Goal: Task Accomplishment & Management: Complete application form

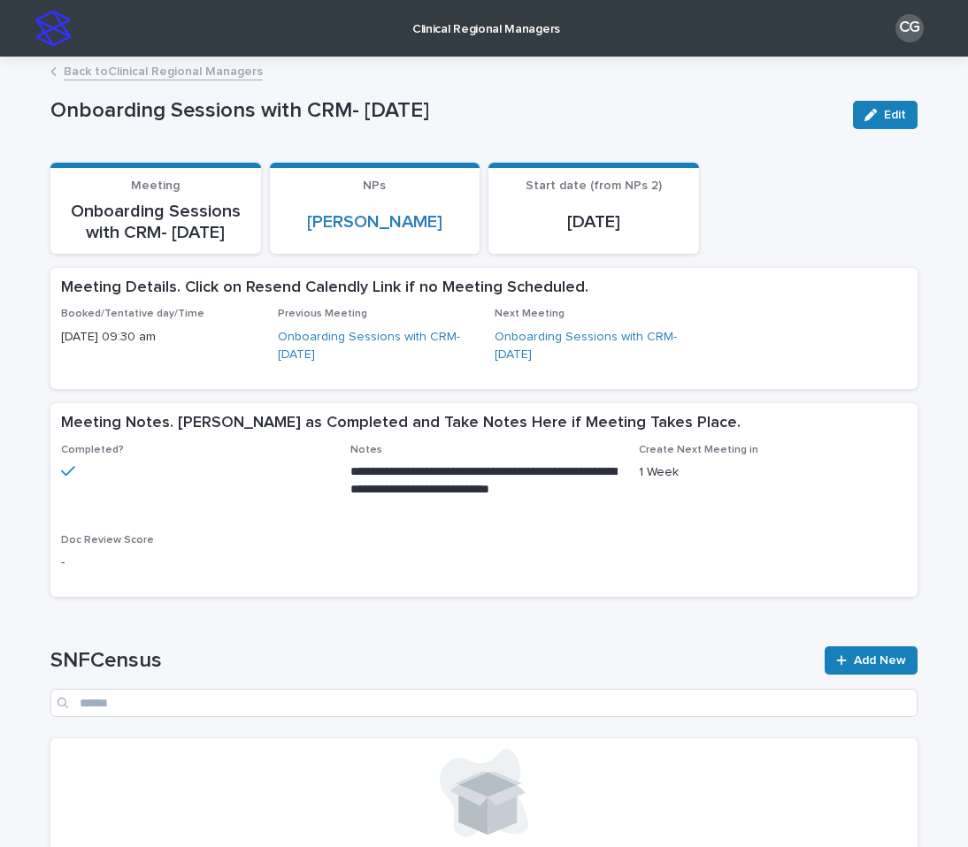
click at [55, 27] on img at bounding box center [52, 28] width 35 height 35
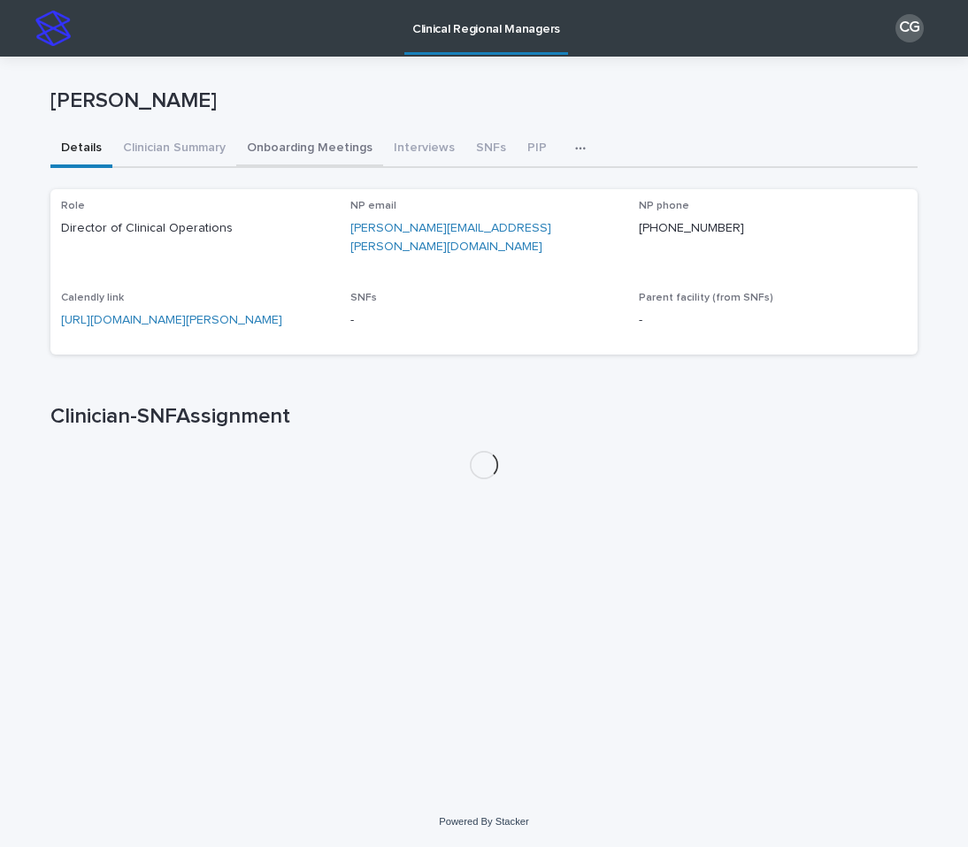
click at [326, 142] on button "Onboarding Meetings" at bounding box center [309, 149] width 147 height 37
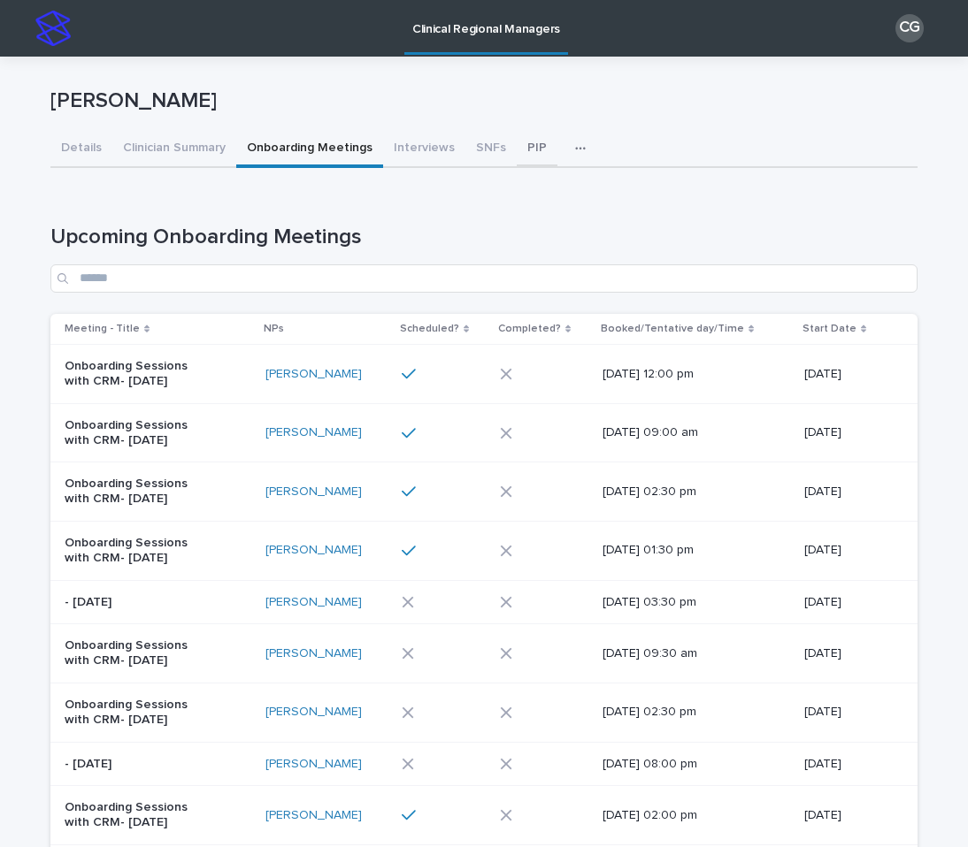
click at [517, 154] on button "PIP" at bounding box center [537, 149] width 41 height 37
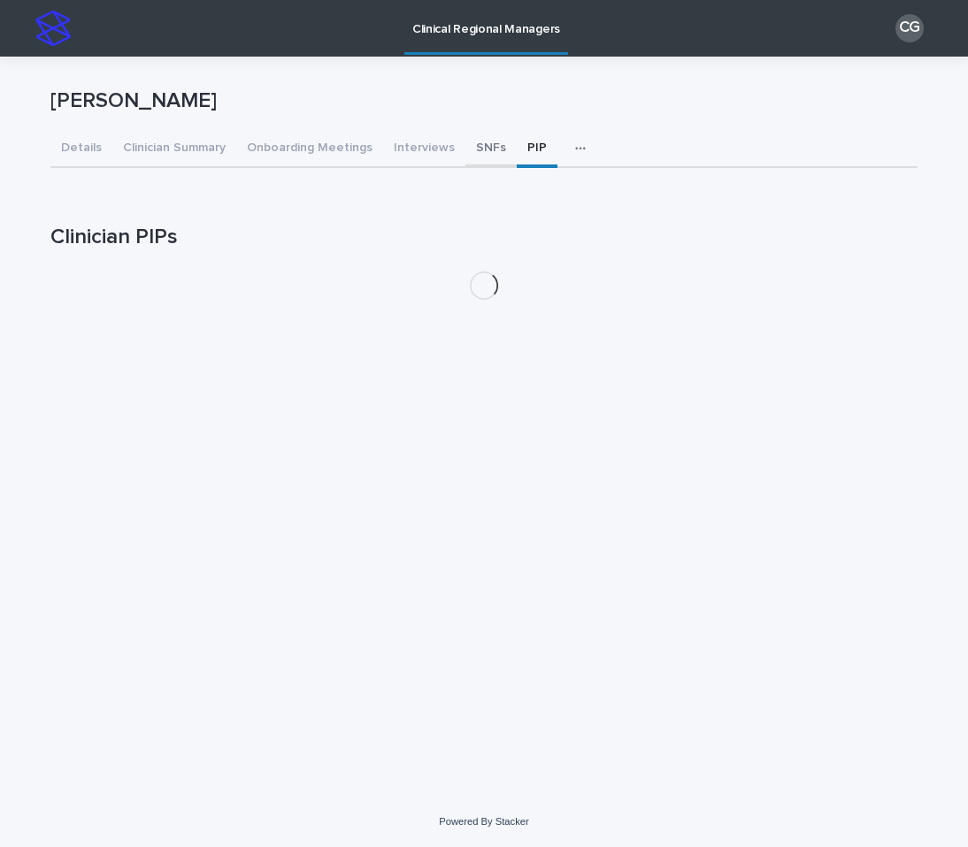
click at [481, 152] on button "SNFs" at bounding box center [490, 149] width 51 height 37
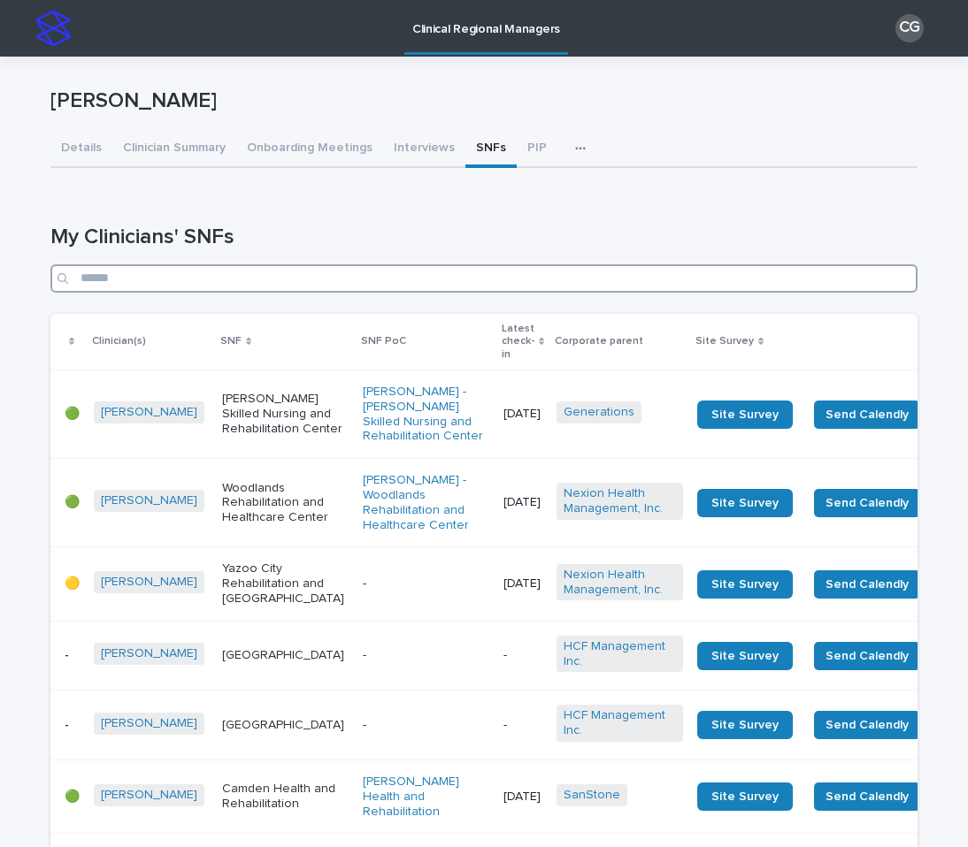
click at [293, 279] on input "Search" at bounding box center [483, 279] width 867 height 28
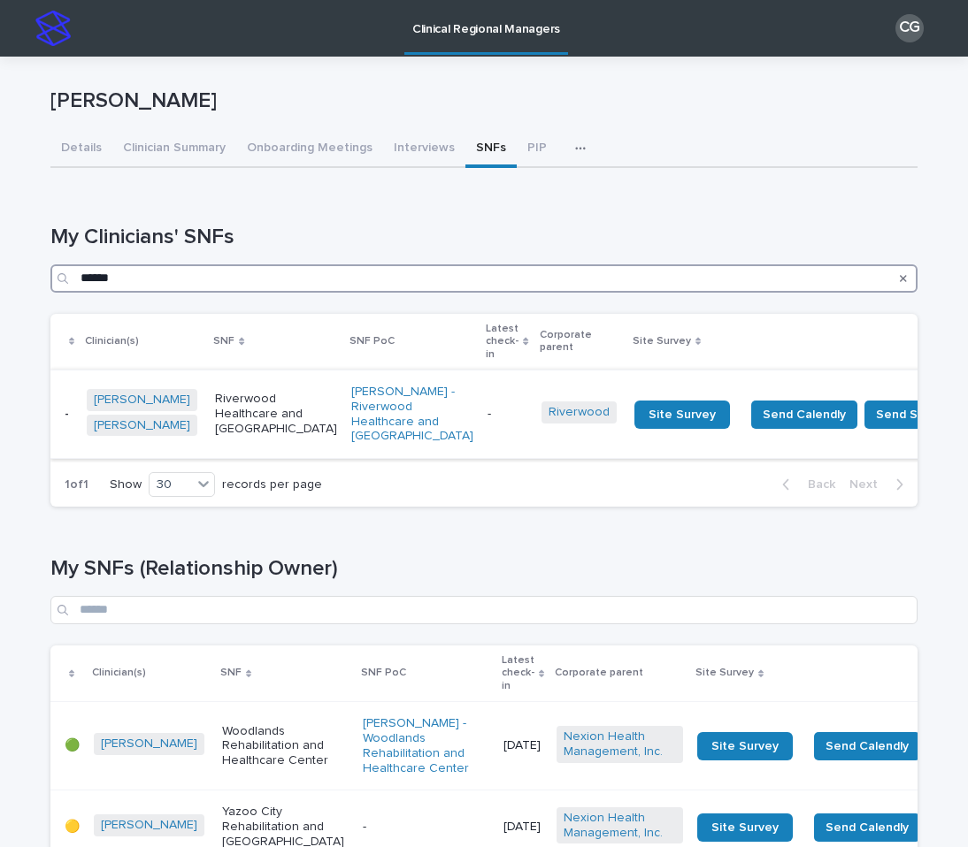
type input "******"
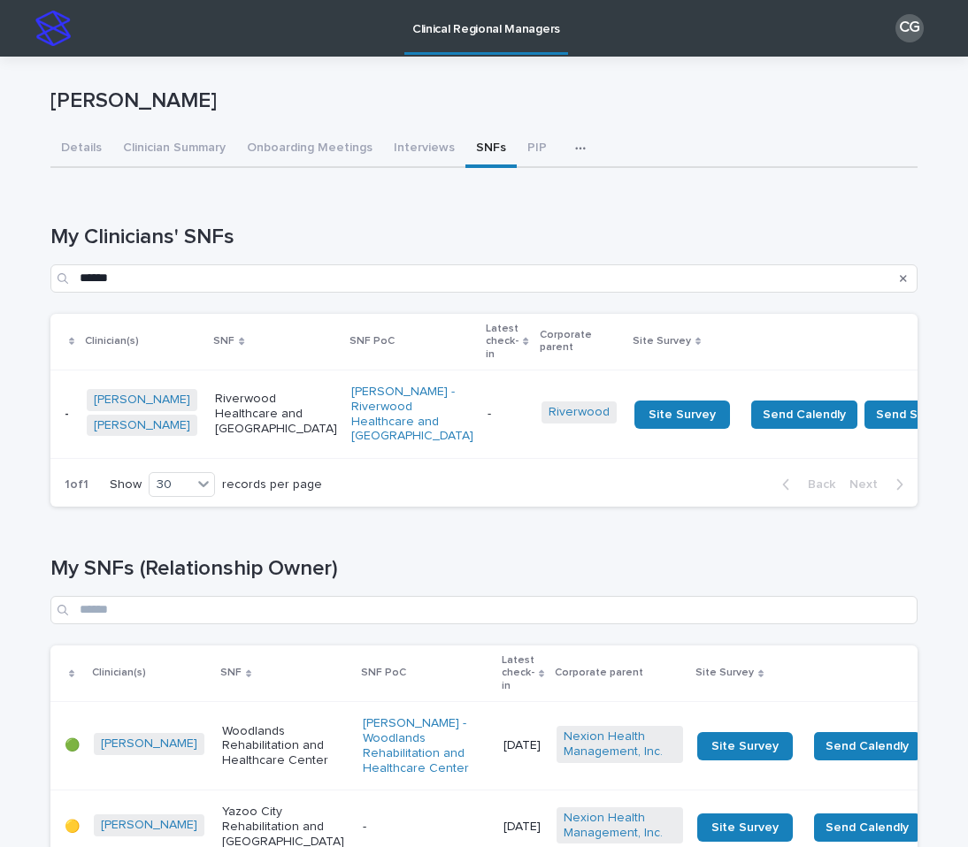
click at [480, 451] on td "-" at bounding box center [506, 414] width 53 height 88
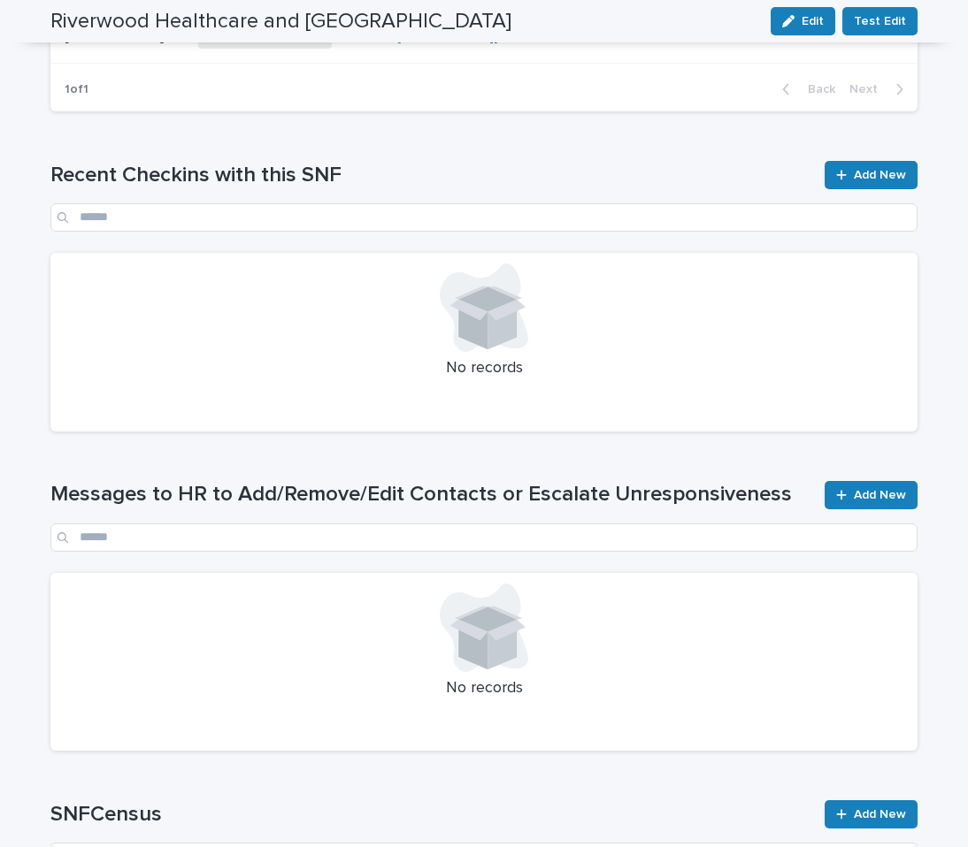
scroll to position [949, 0]
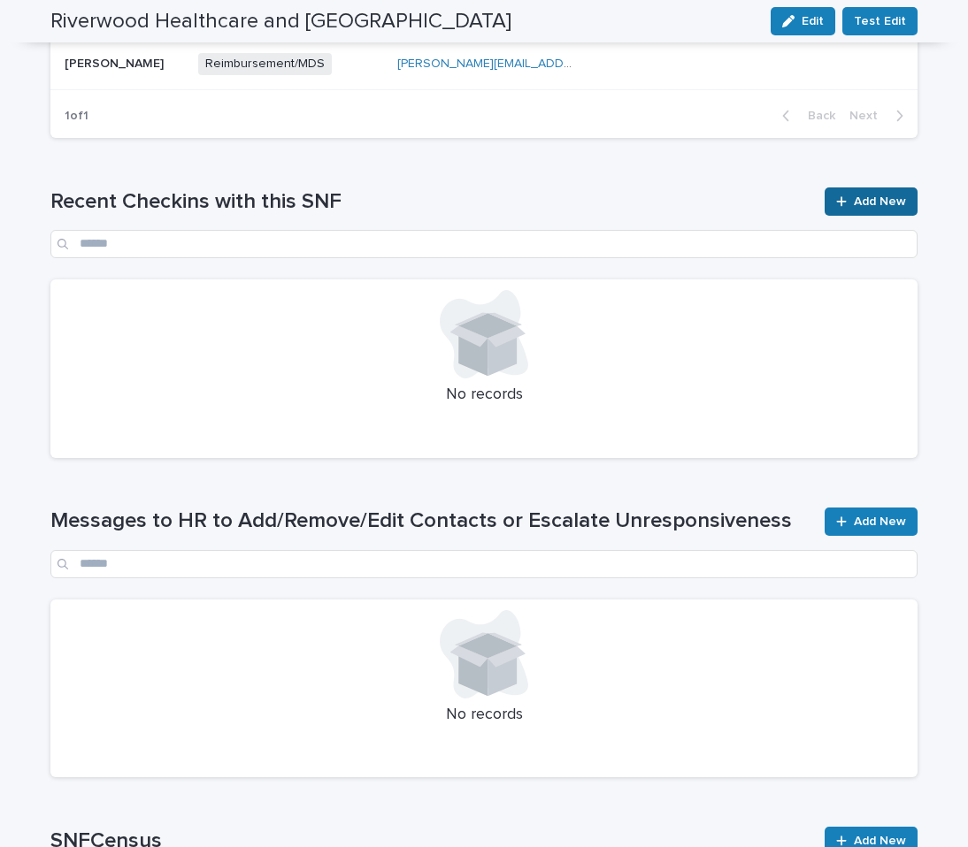
click at [851, 188] on link "Add New" at bounding box center [870, 202] width 93 height 28
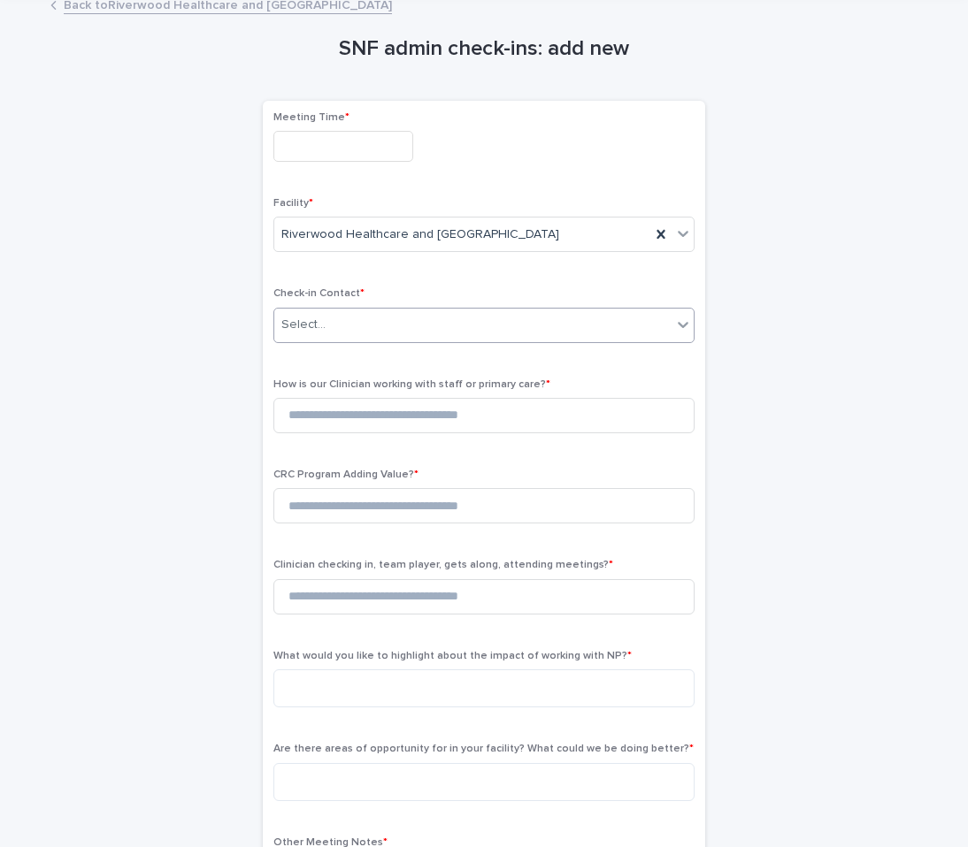
scroll to position [66, 0]
click at [318, 155] on input "text" at bounding box center [343, 146] width 140 height 31
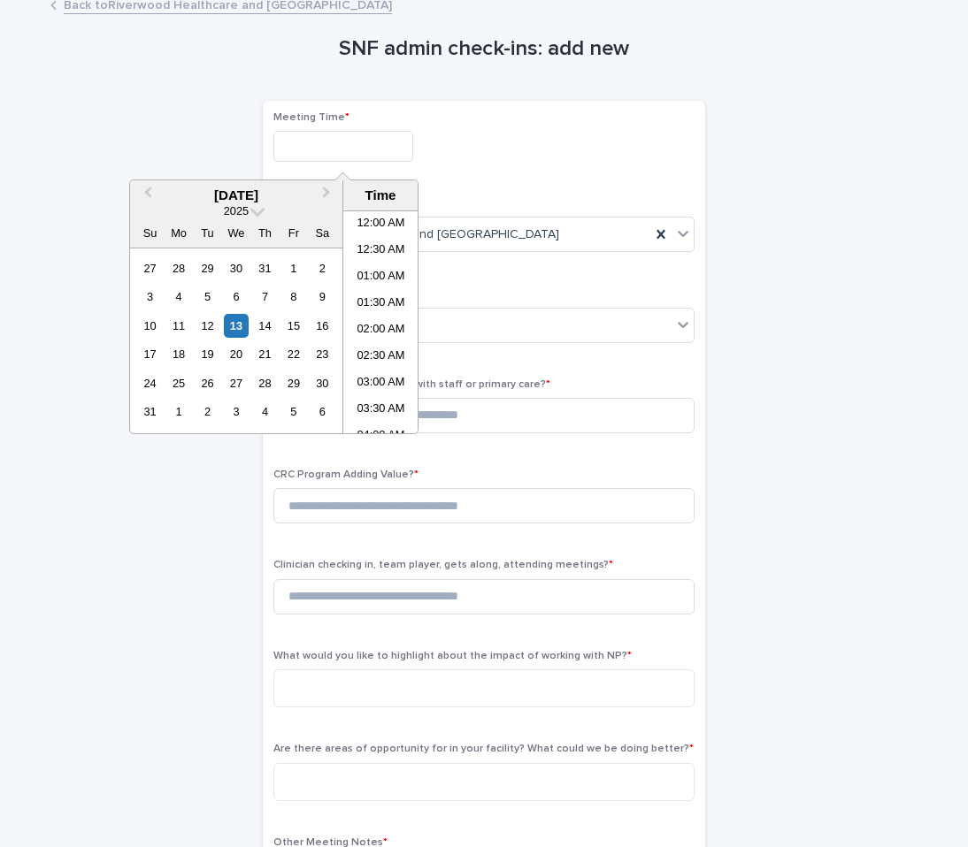
scroll to position [593, 0]
click at [372, 326] on li "01:00 PM" at bounding box center [380, 322] width 75 height 27
type input "**********"
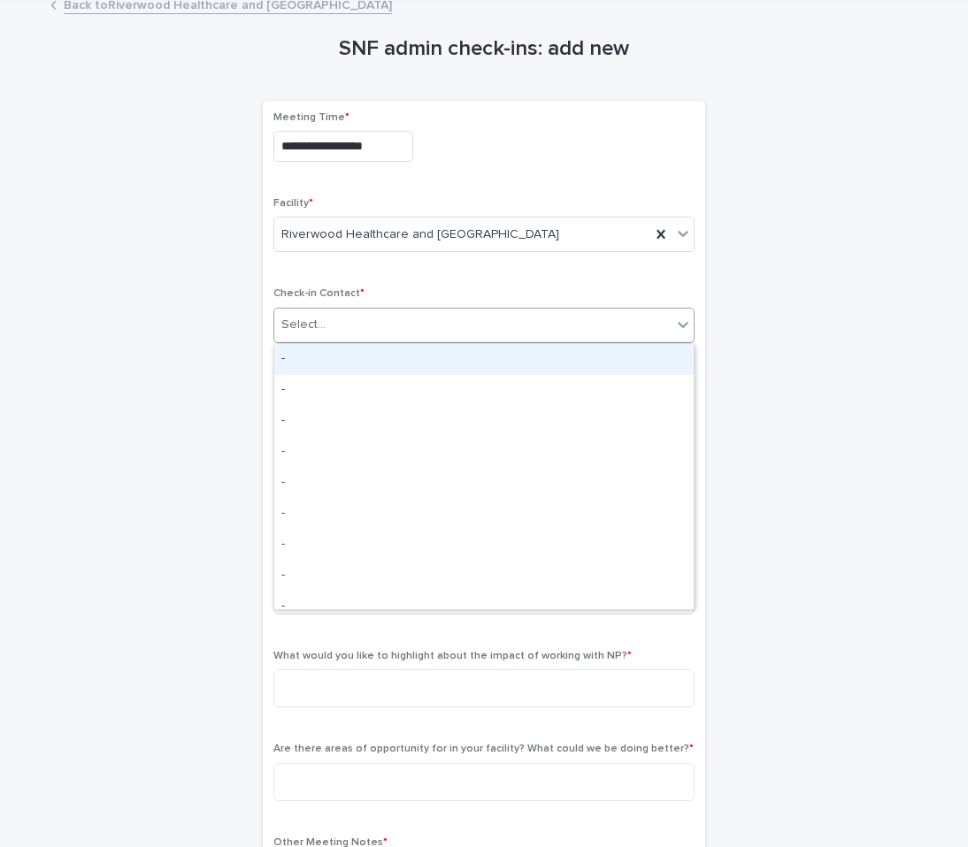
click at [360, 329] on div "Select..." at bounding box center [472, 325] width 397 height 29
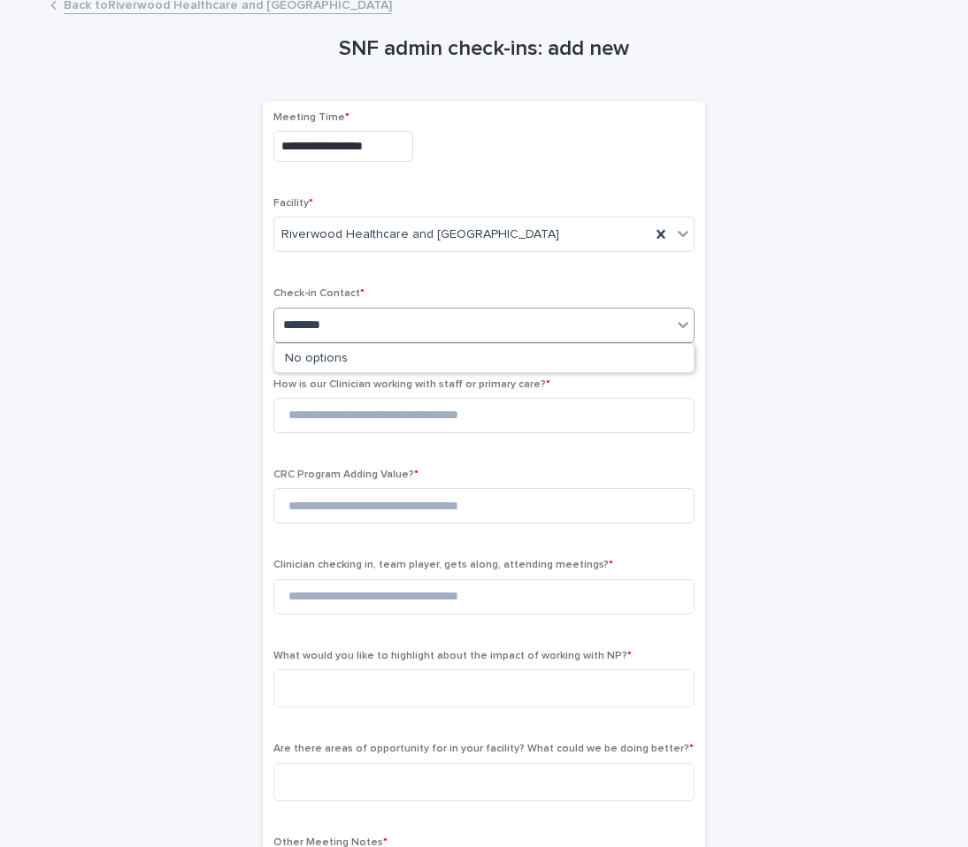
type input "*********"
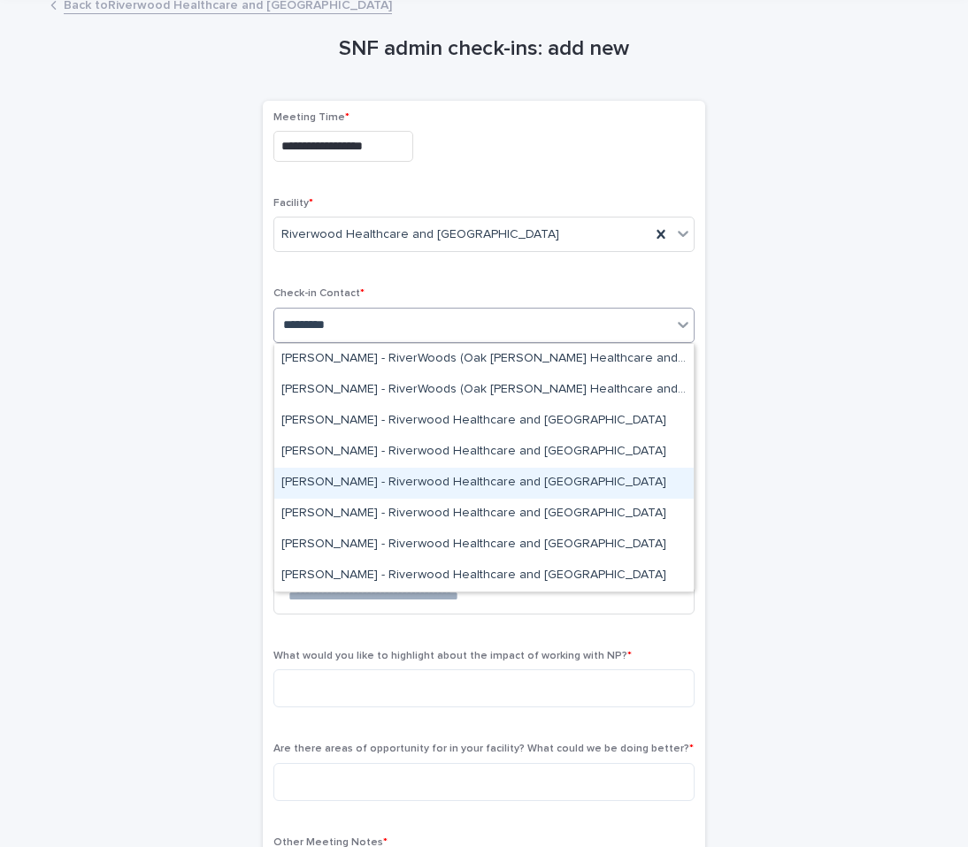
click at [343, 481] on div "[PERSON_NAME] - Riverwood Healthcare and [GEOGRAPHIC_DATA]" at bounding box center [483, 483] width 419 height 31
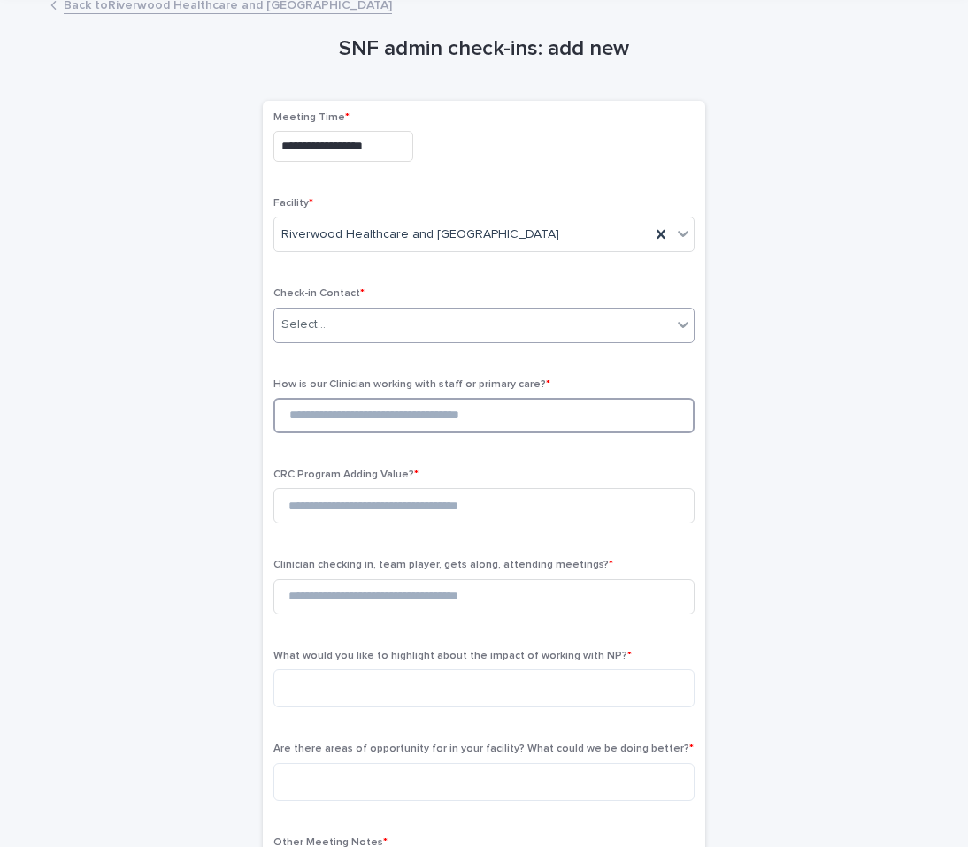
click at [334, 421] on input at bounding box center [483, 415] width 421 height 35
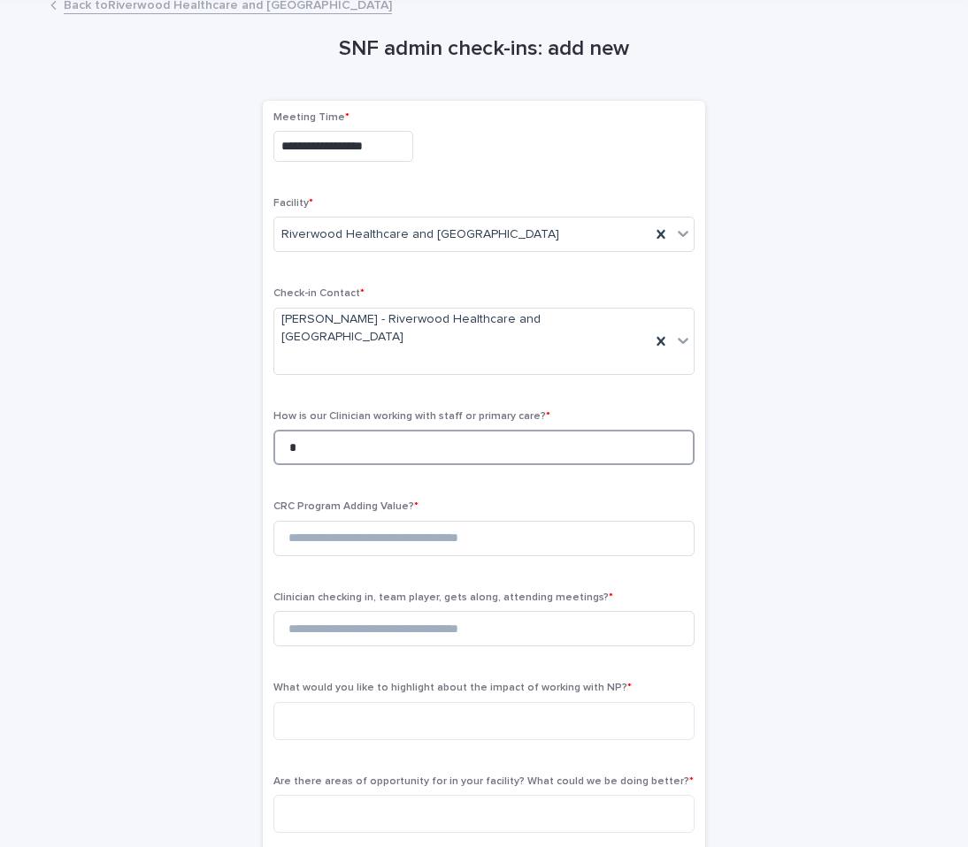
type input "*"
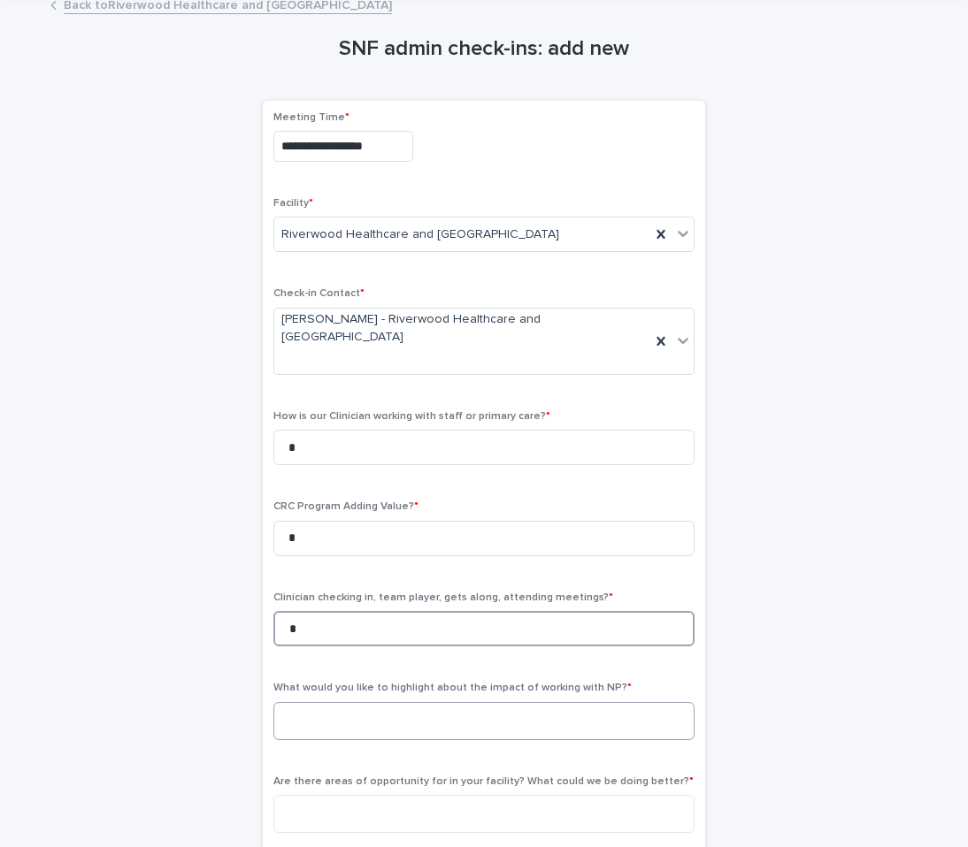
type input "*"
click at [437, 717] on textarea at bounding box center [483, 721] width 421 height 38
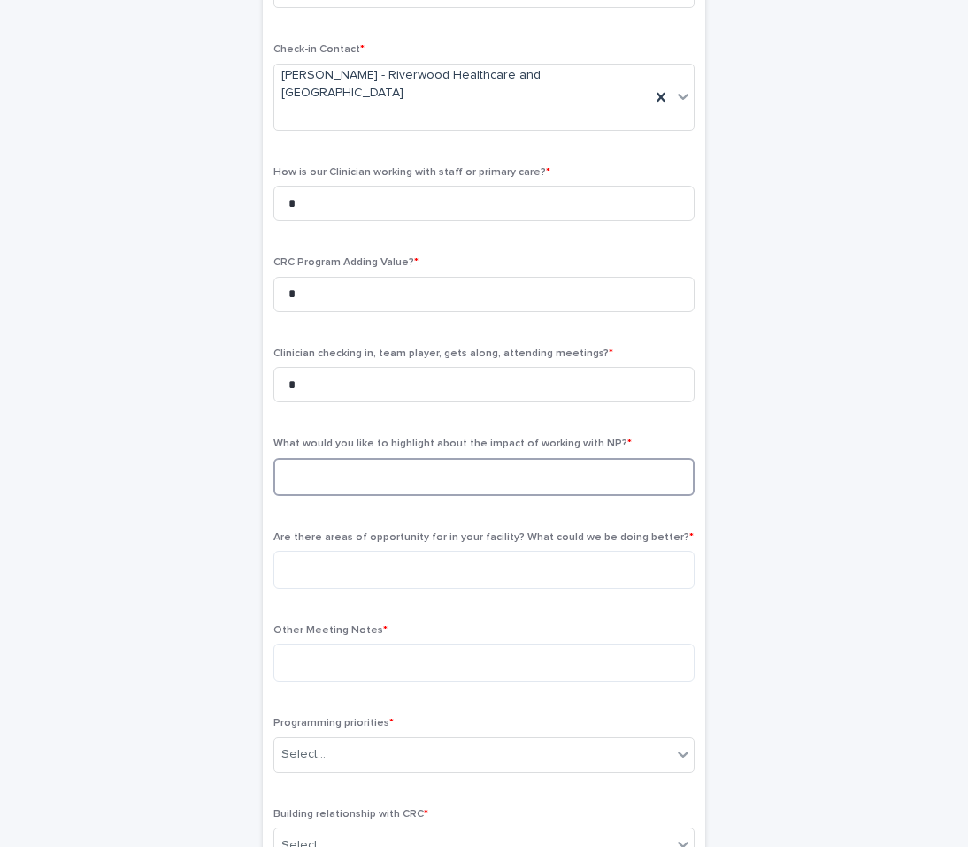
scroll to position [336, 0]
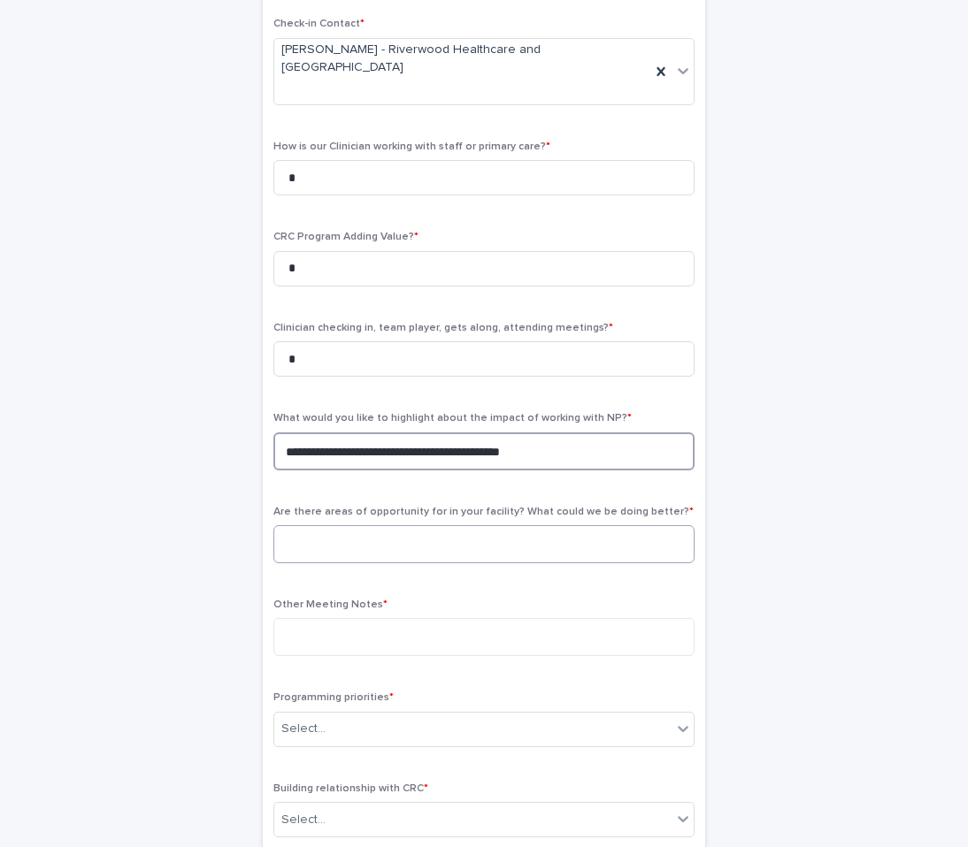
type textarea "**********"
click at [452, 538] on textarea at bounding box center [483, 544] width 421 height 38
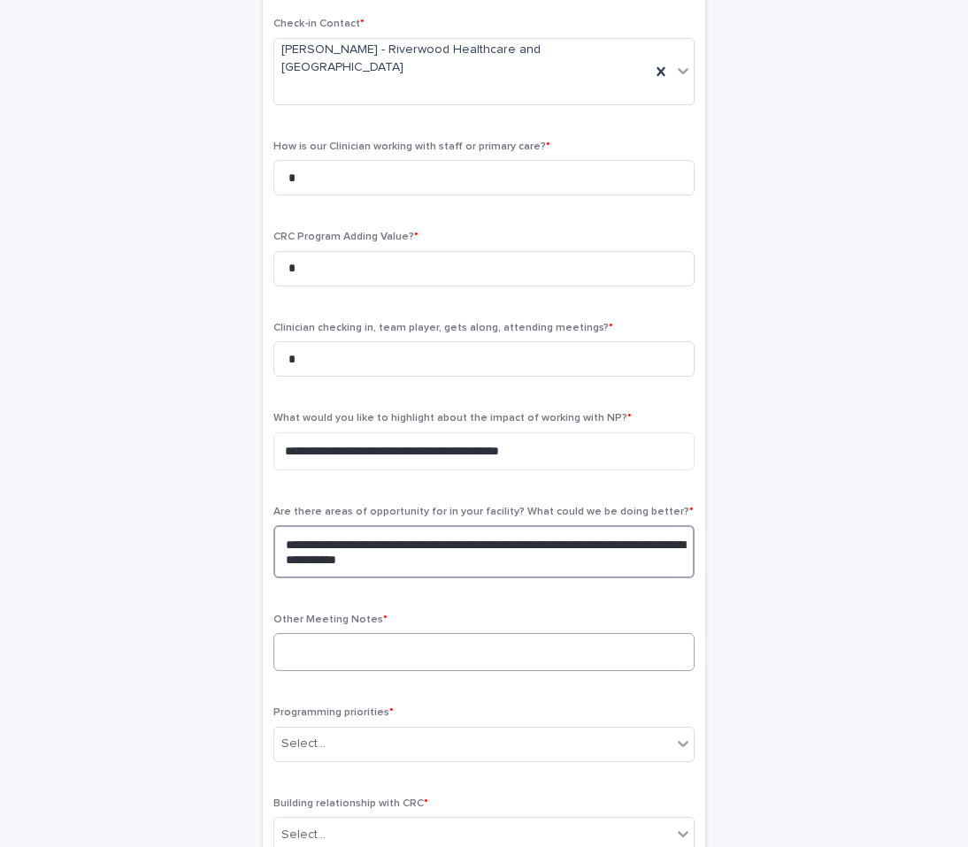
type textarea "**********"
click at [538, 638] on textarea at bounding box center [483, 652] width 421 height 38
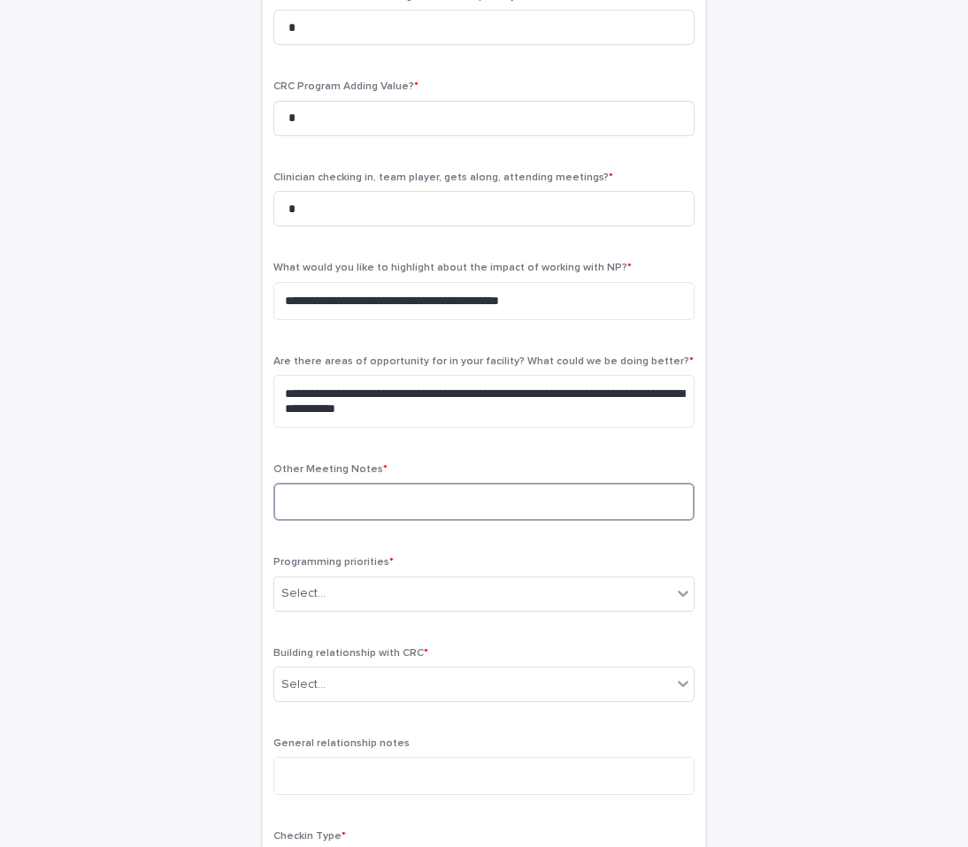
scroll to position [488, 0]
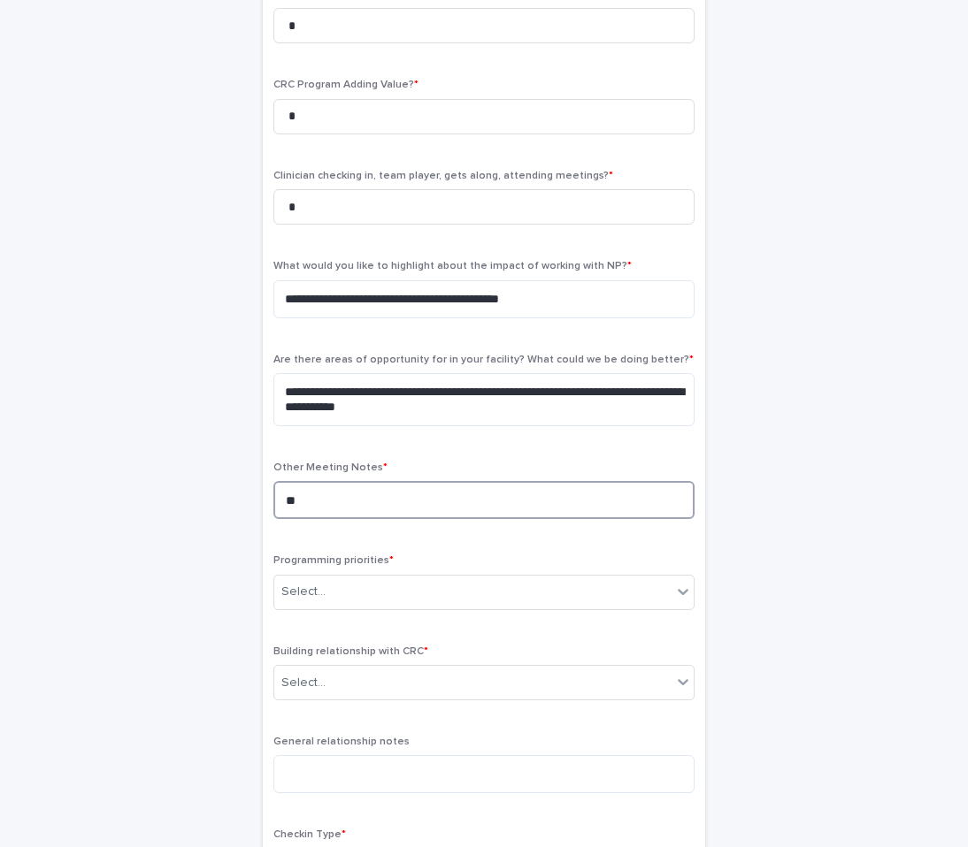
type textarea "*"
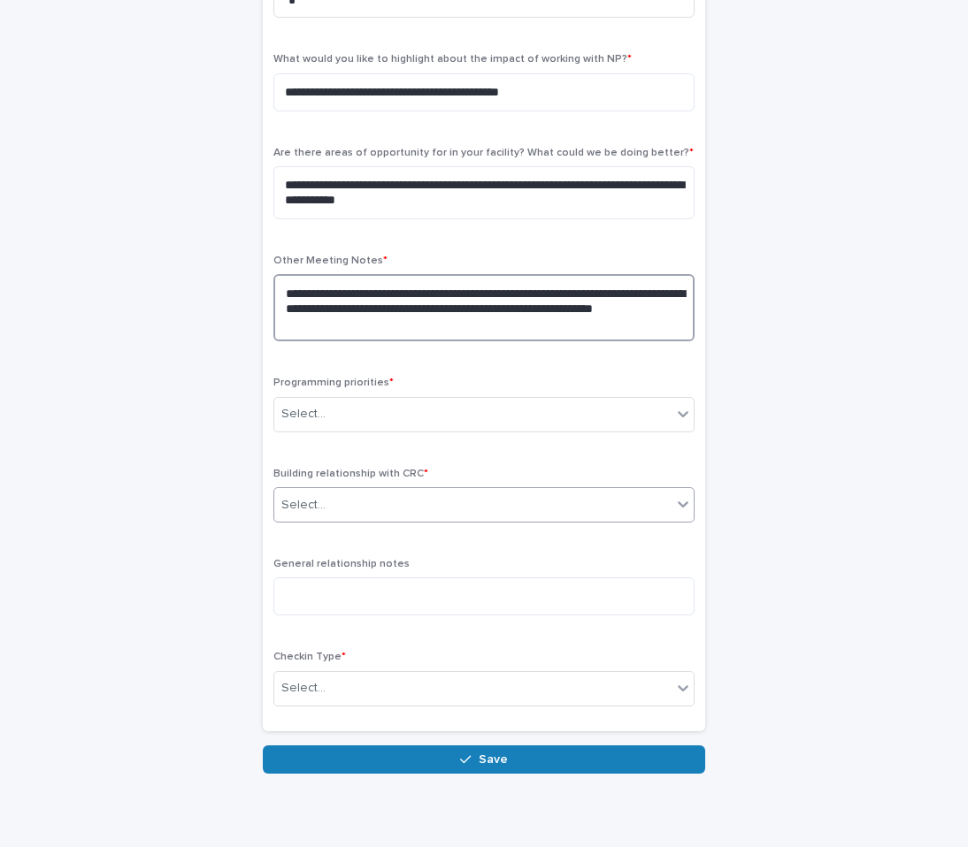
scroll to position [761, 0]
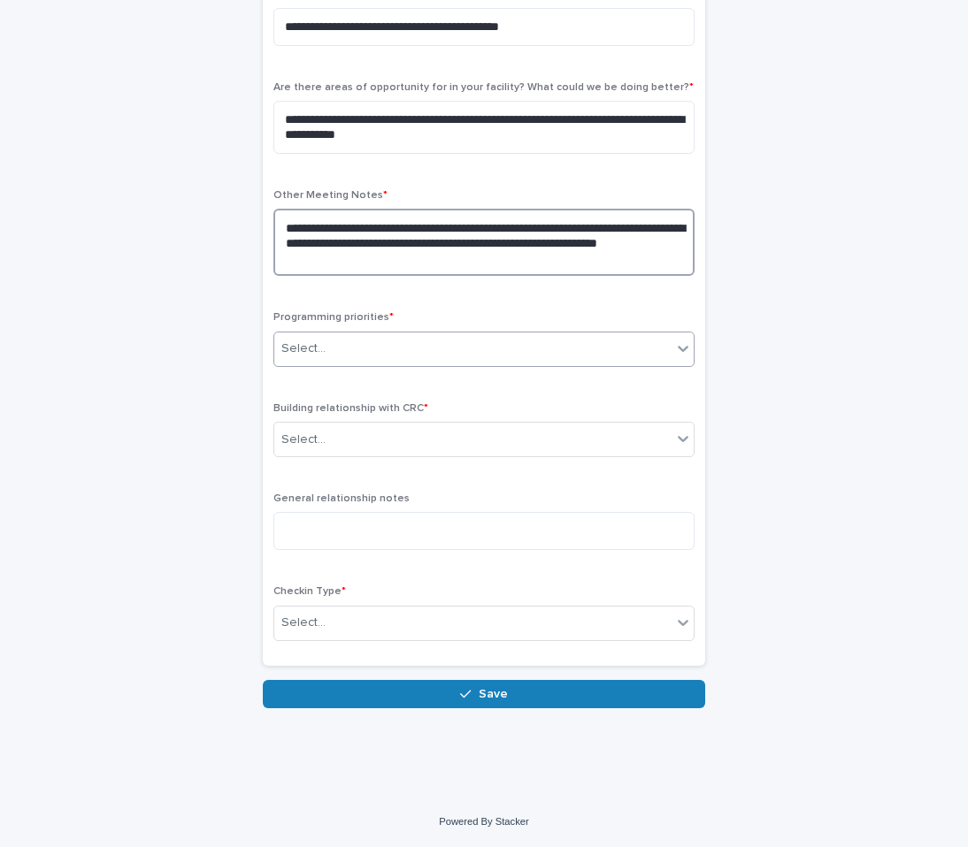
type textarea "**********"
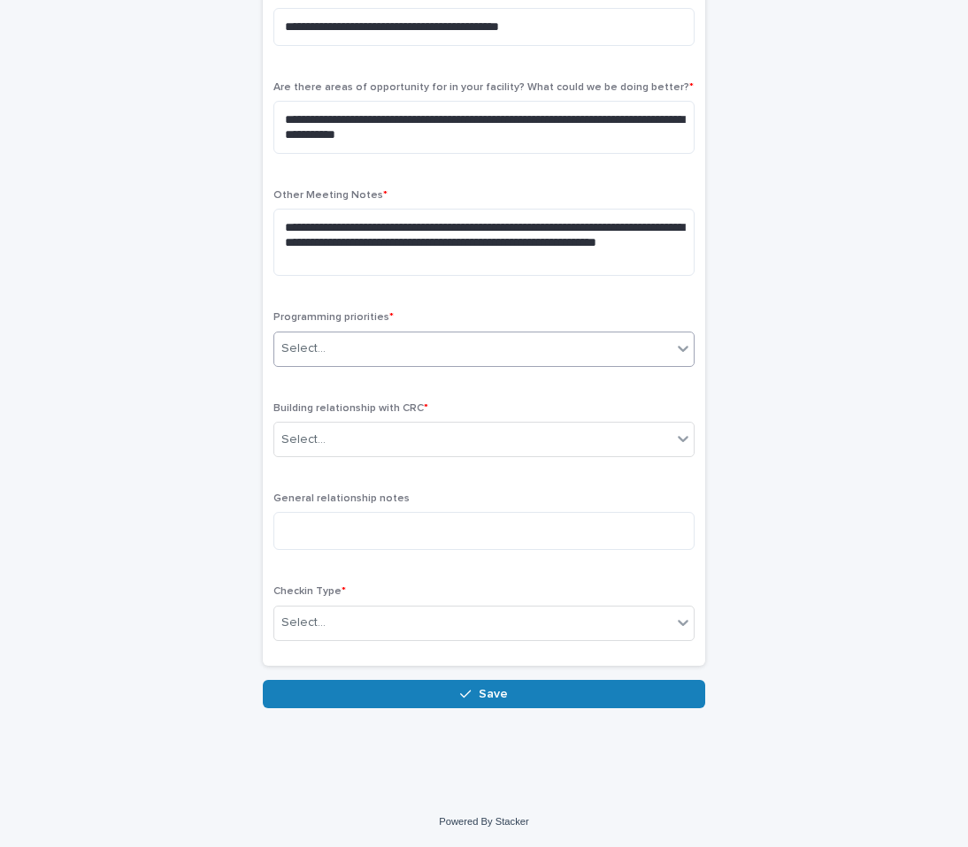
click at [344, 349] on div "Select..." at bounding box center [472, 348] width 397 height 29
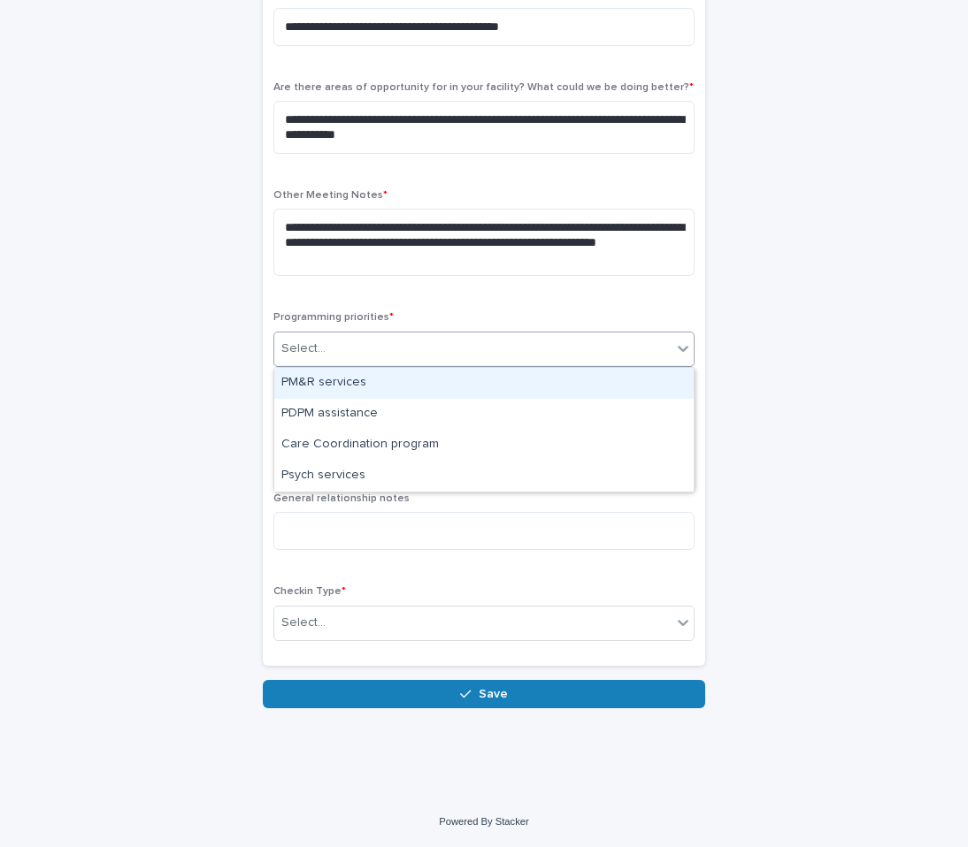
click at [341, 388] on div "PM&R services" at bounding box center [483, 383] width 419 height 31
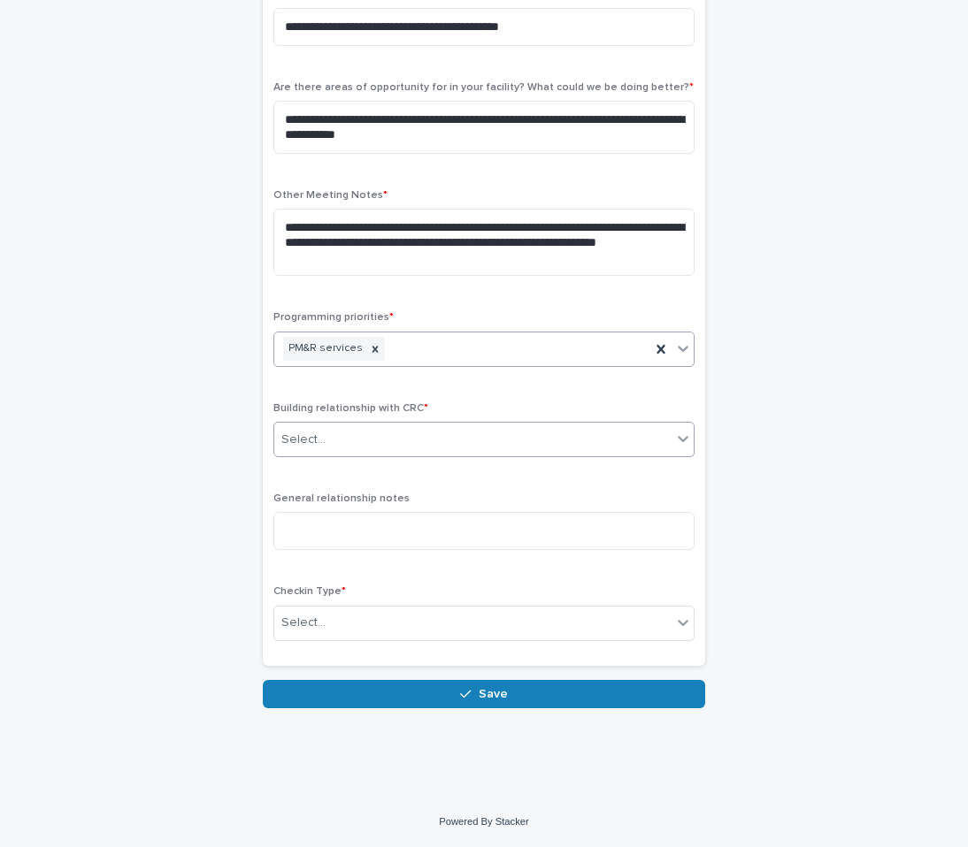
click at [349, 449] on div "Select..." at bounding box center [472, 440] width 397 height 29
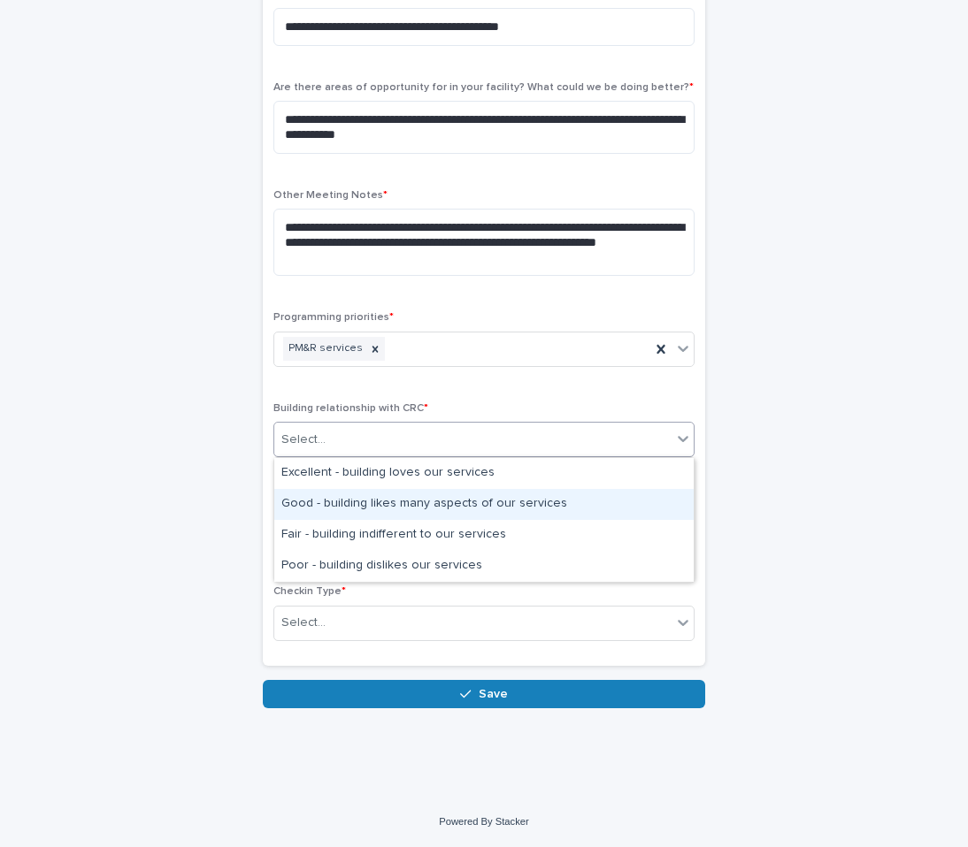
click at [340, 510] on div "Good - building likes many aspects of our services" at bounding box center [483, 504] width 419 height 31
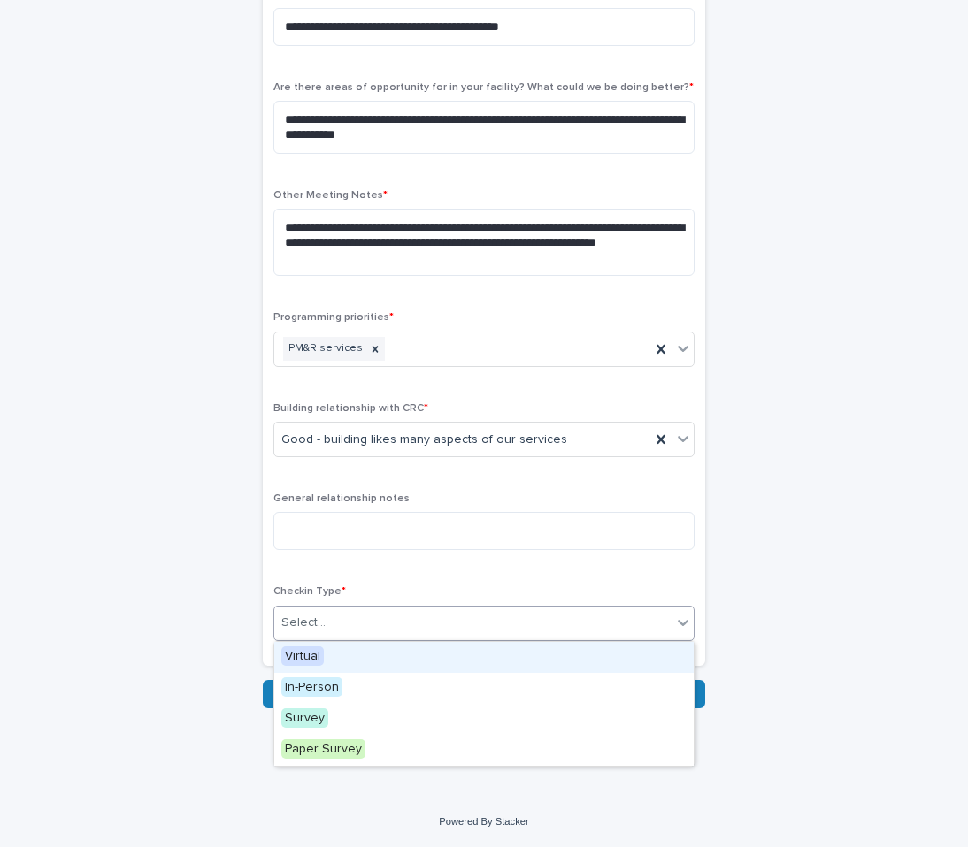
click at [323, 615] on div "Select..." at bounding box center [303, 623] width 44 height 19
click at [326, 656] on div "Virtual" at bounding box center [483, 657] width 419 height 31
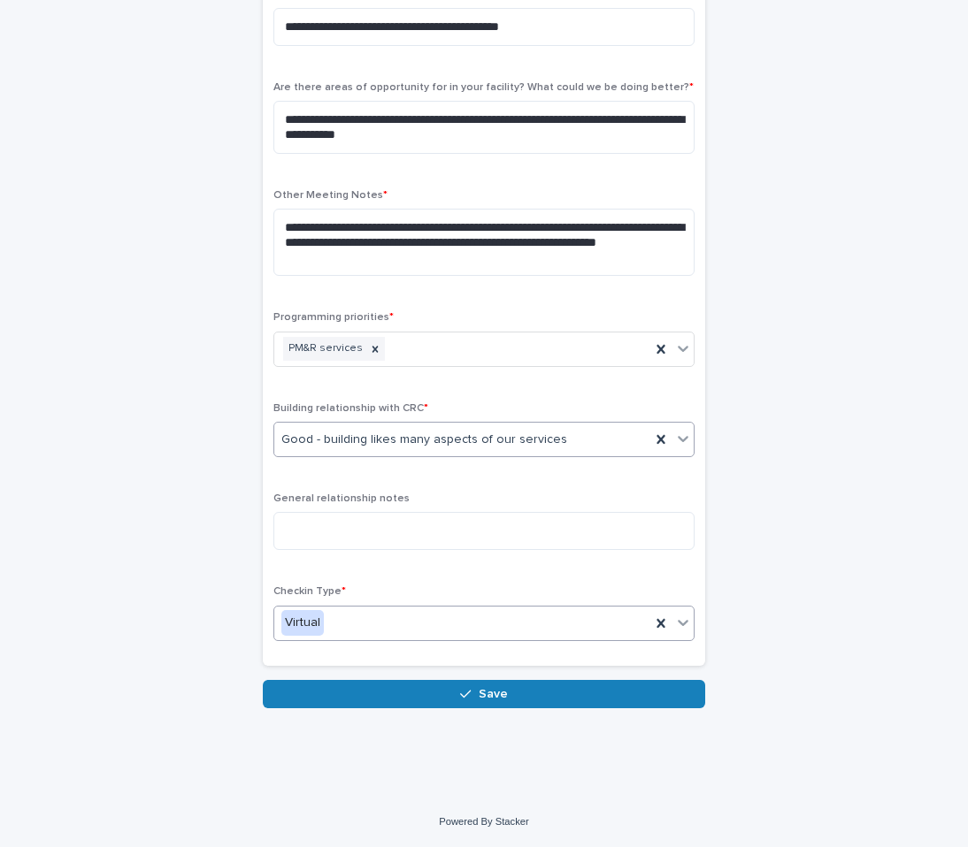
click at [378, 428] on div "Good - building likes many aspects of our services" at bounding box center [462, 440] width 376 height 29
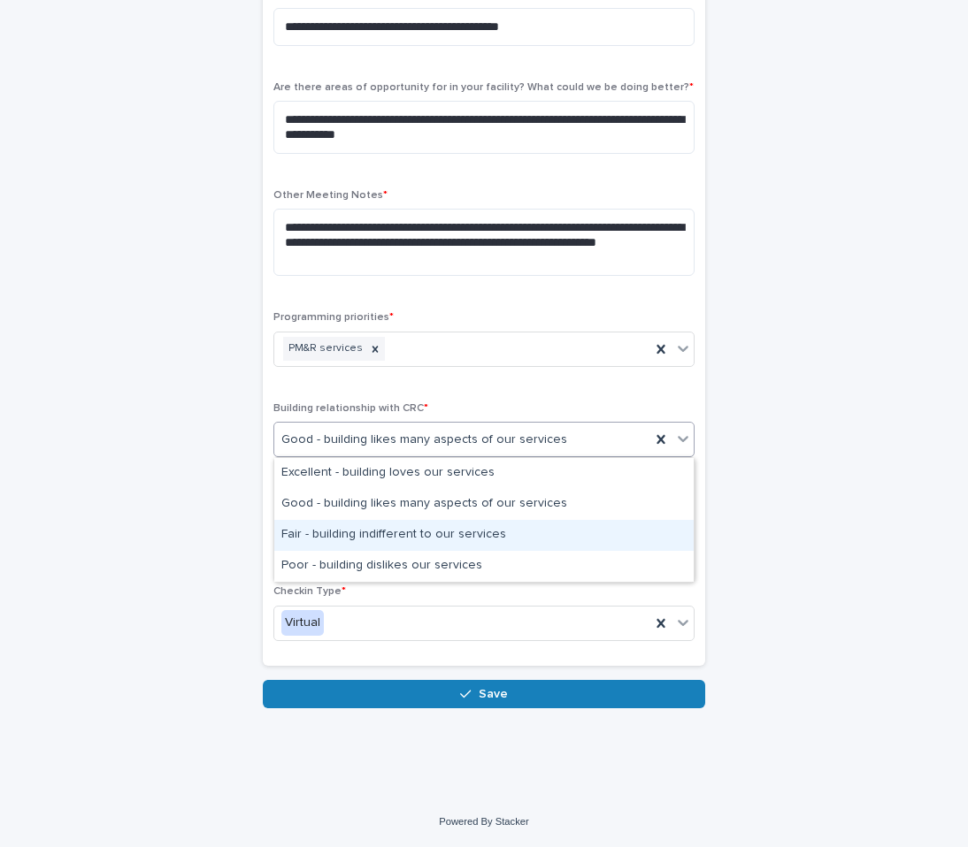
click at [350, 533] on div "Fair - building indifferent to our services" at bounding box center [483, 535] width 419 height 31
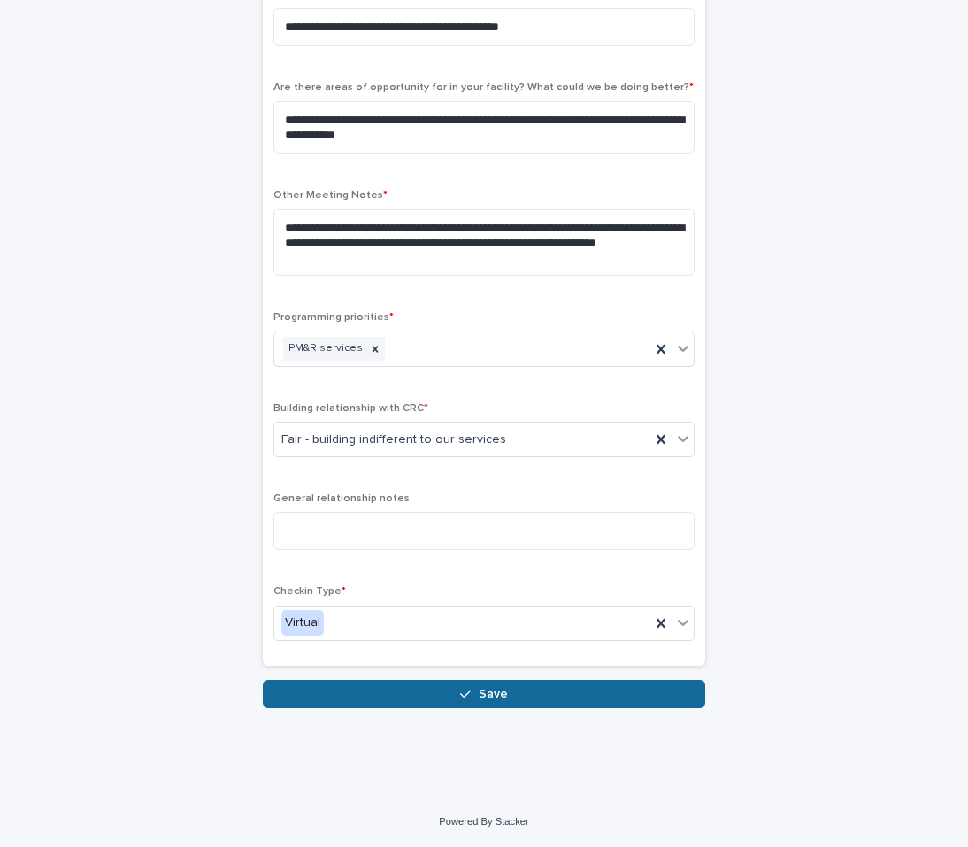
click at [360, 700] on button "Save" at bounding box center [484, 694] width 442 height 28
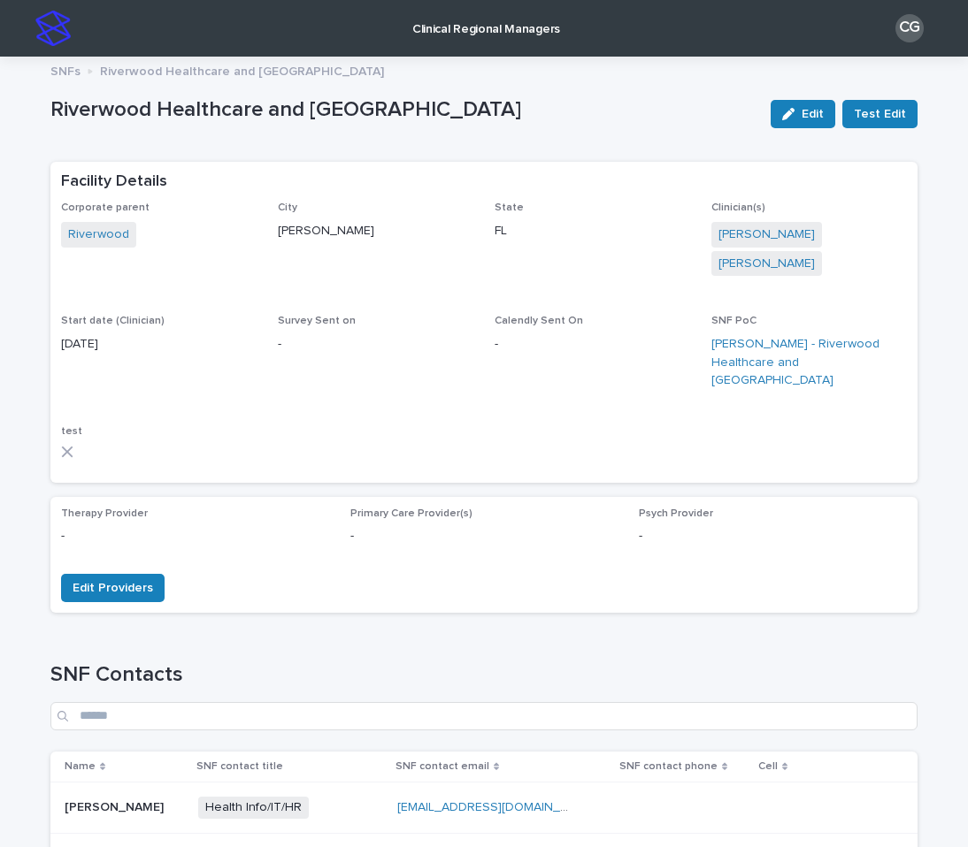
click at [55, 36] on img at bounding box center [52, 28] width 35 height 35
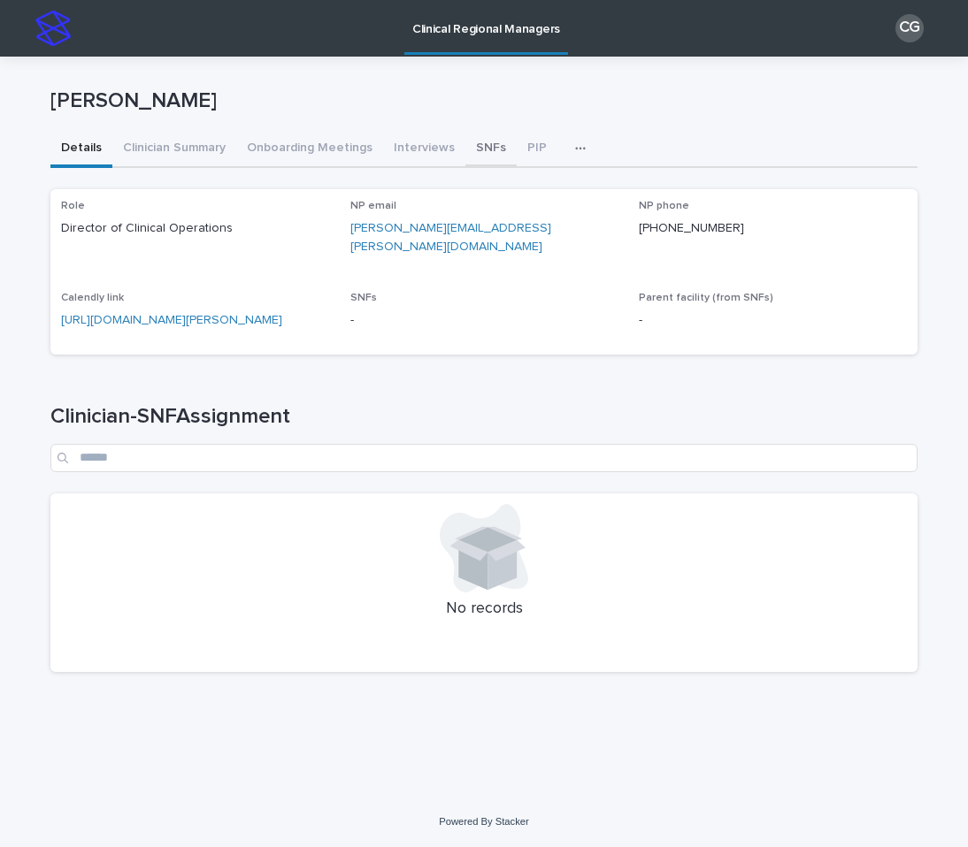
click at [469, 159] on button "SNFs" at bounding box center [490, 149] width 51 height 37
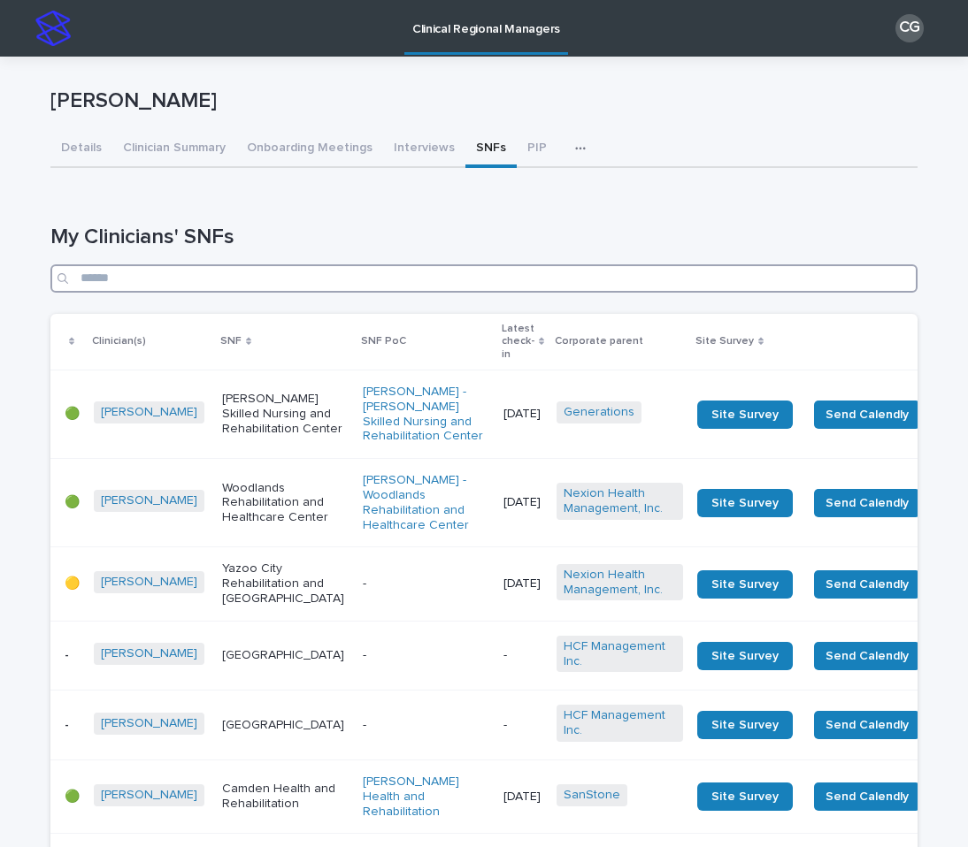
click at [420, 279] on input "Search" at bounding box center [483, 279] width 867 height 28
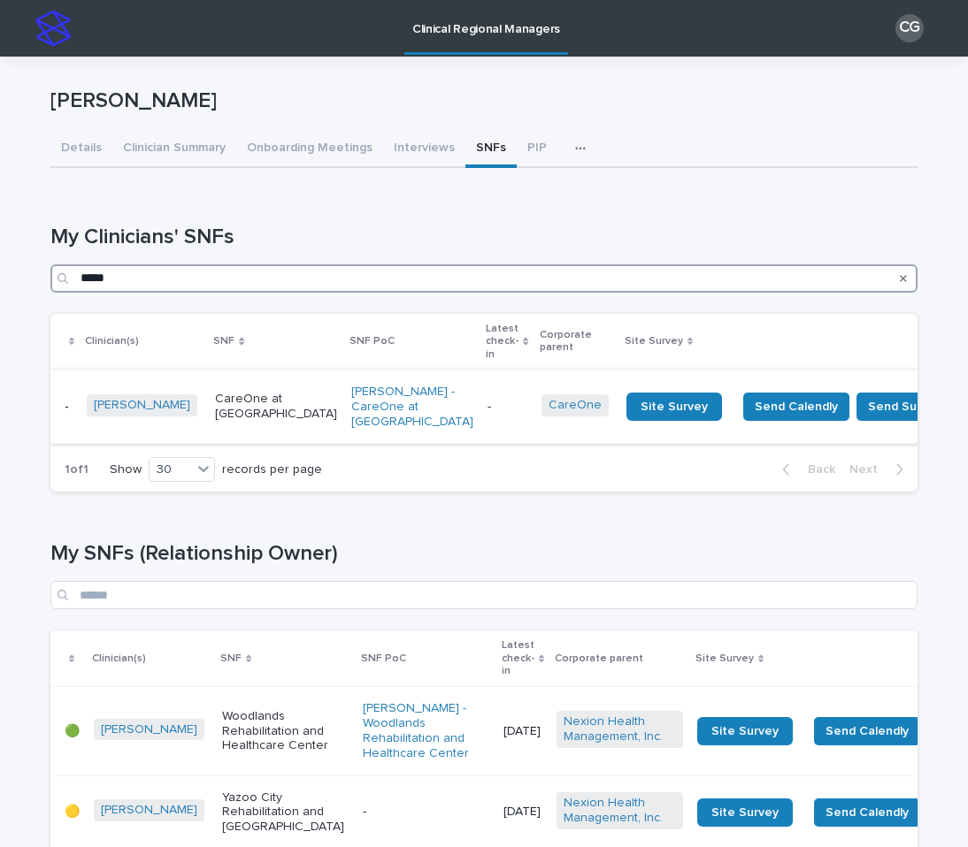
type input "*****"
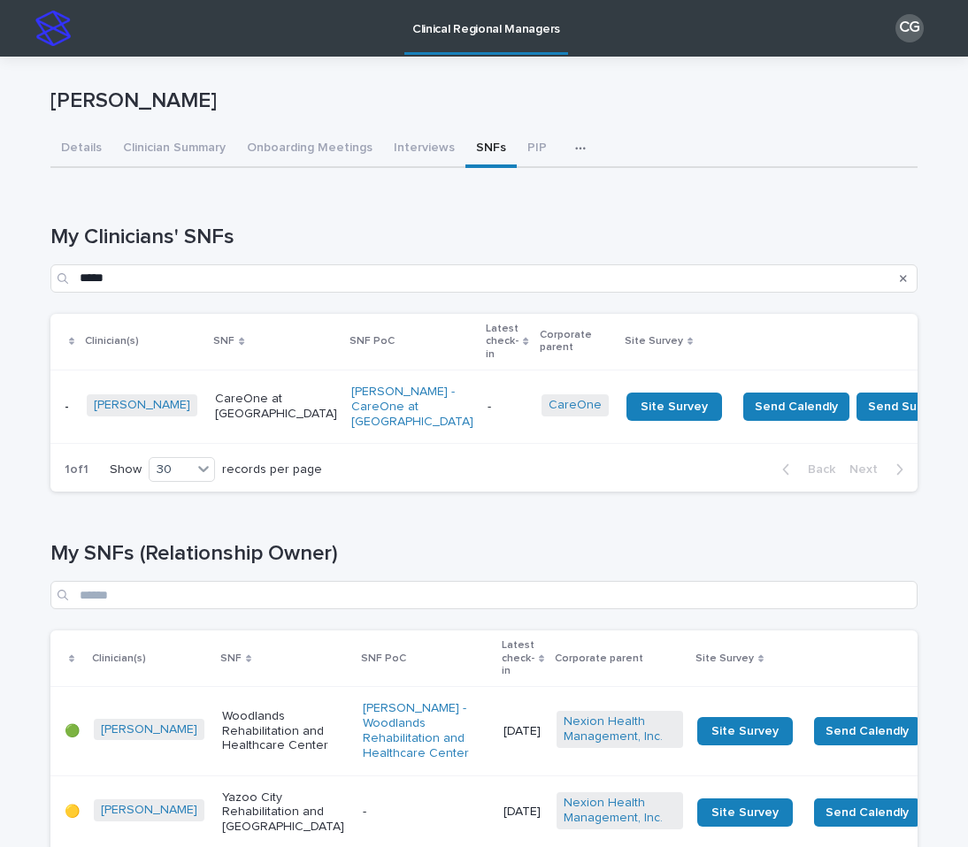
click at [395, 425] on td "[PERSON_NAME] - CareOne at [GEOGRAPHIC_DATA]" at bounding box center [412, 406] width 136 height 73
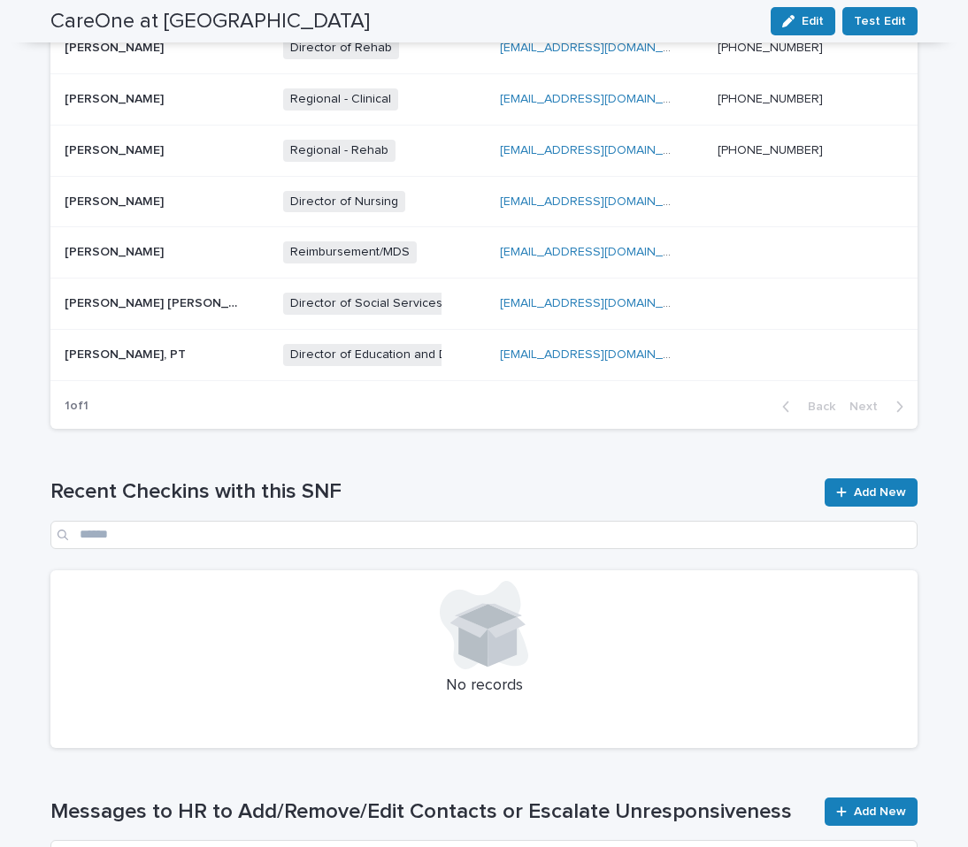
scroll to position [830, 0]
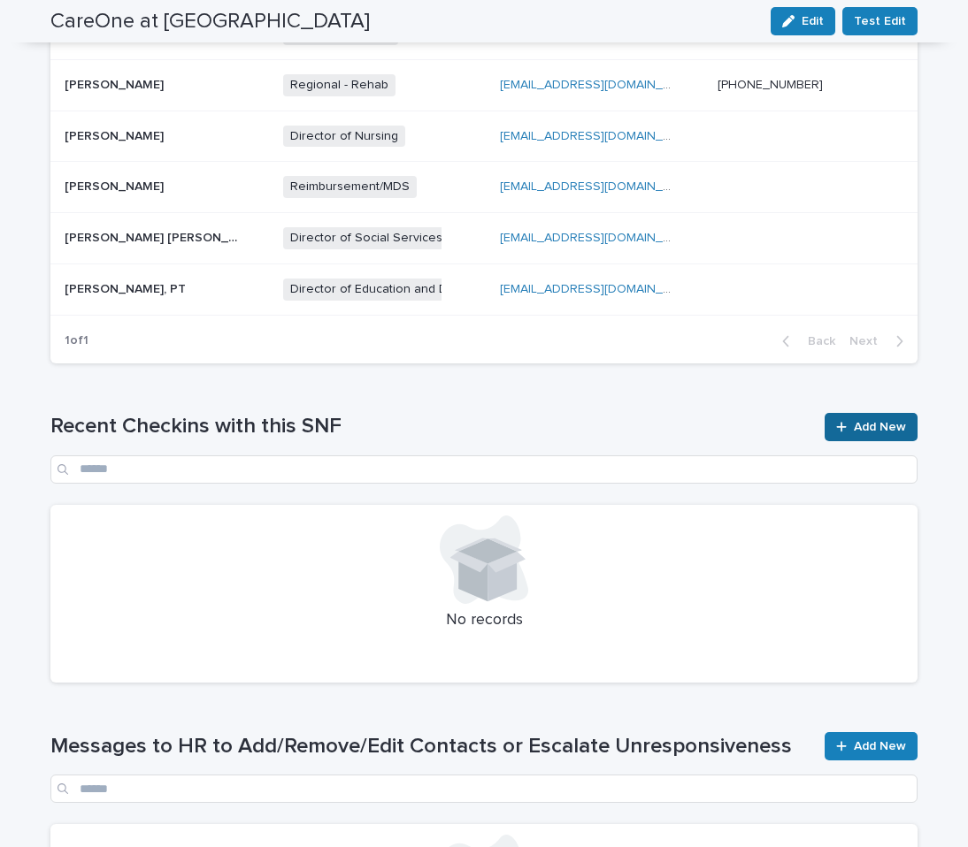
click at [865, 421] on span "Add New" at bounding box center [880, 427] width 52 height 12
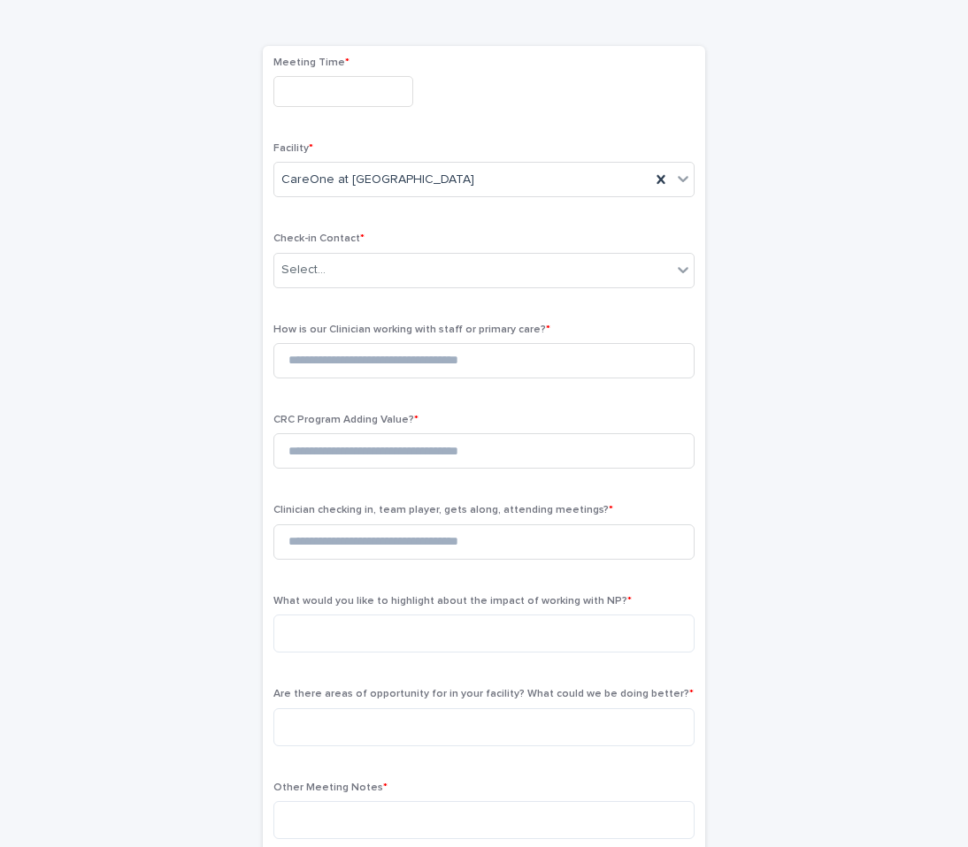
scroll to position [118, 0]
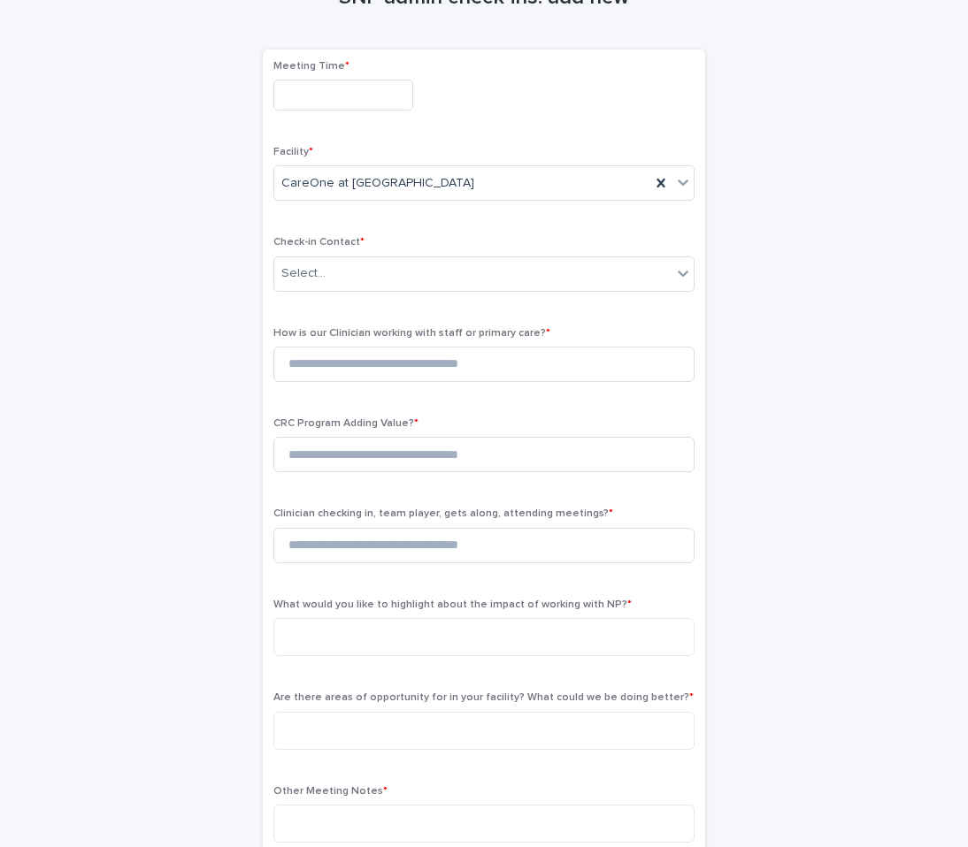
click at [337, 86] on input "text" at bounding box center [343, 95] width 140 height 31
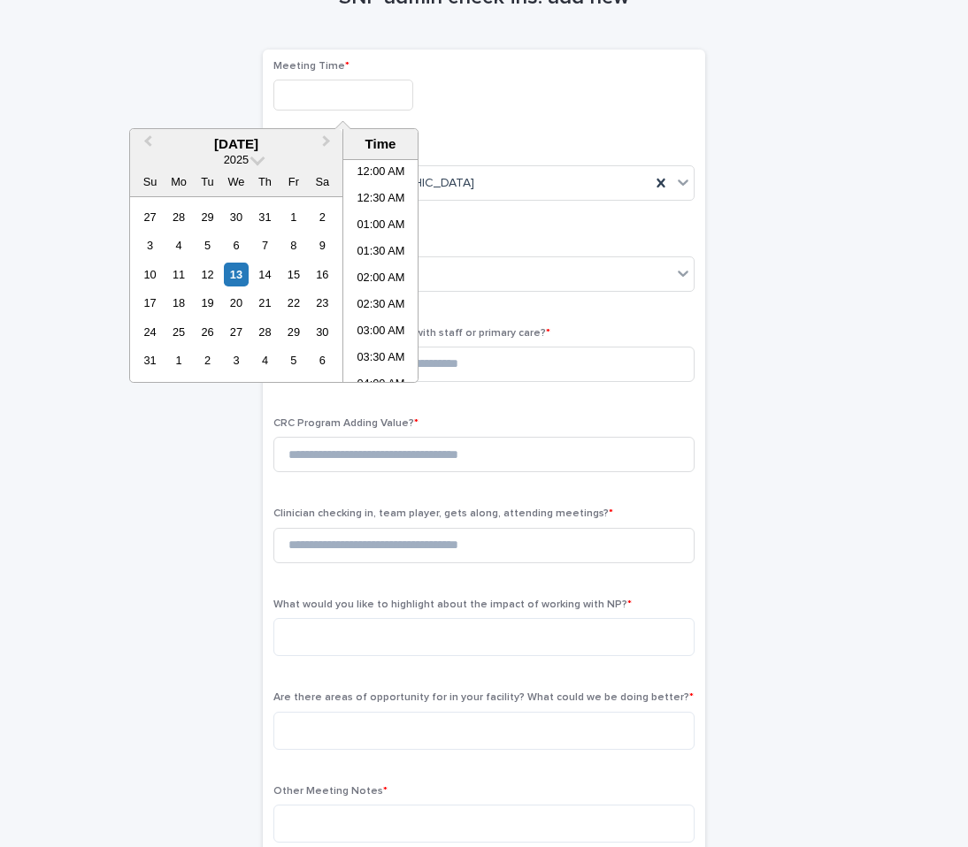
scroll to position [619, 0]
click at [368, 268] on li "01:30 PM" at bounding box center [380, 270] width 75 height 27
type input "**********"
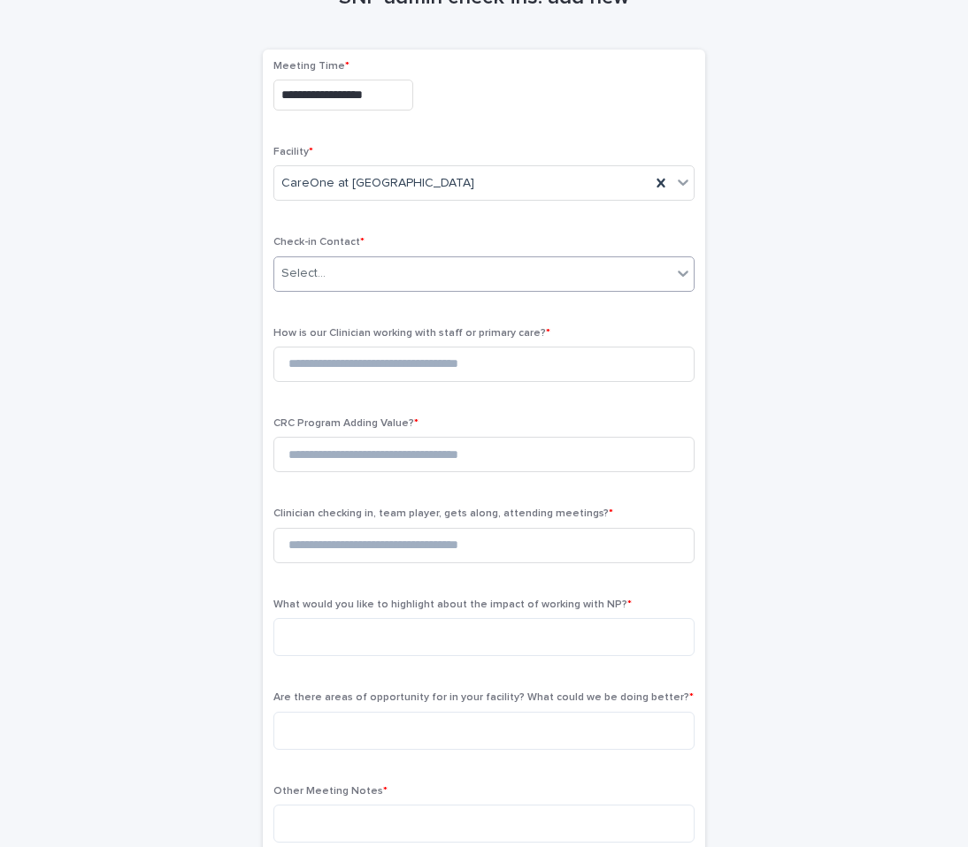
click at [395, 266] on div "Select..." at bounding box center [472, 273] width 397 height 29
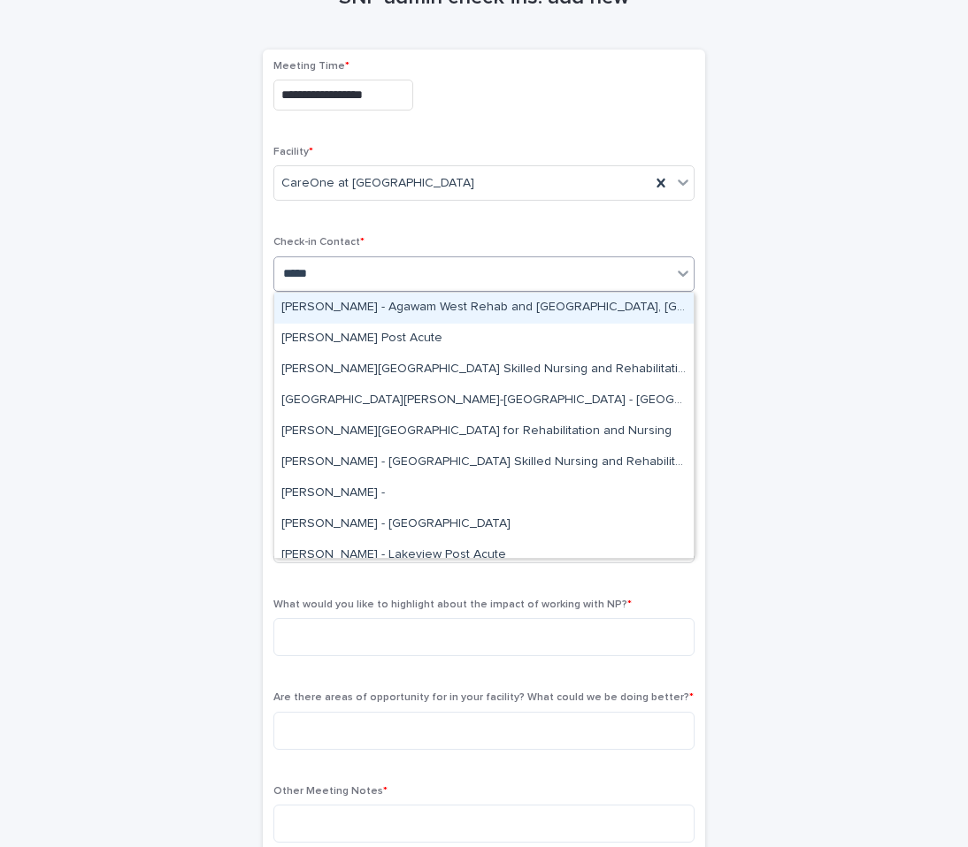
type input "******"
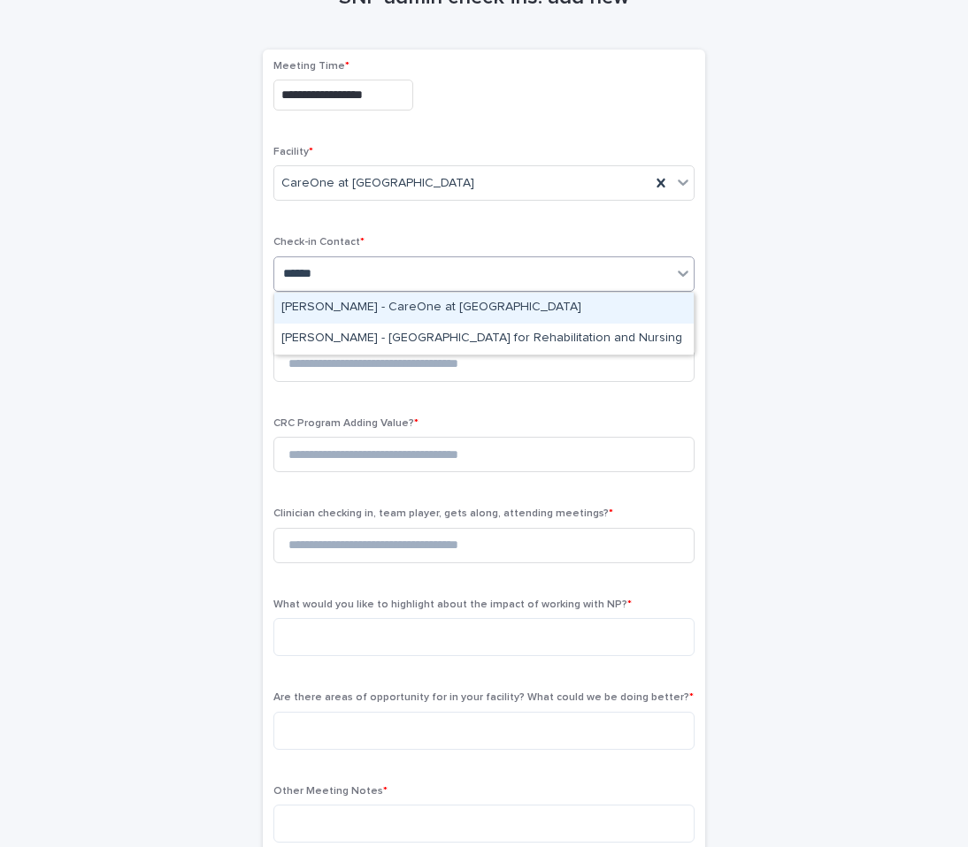
click at [383, 302] on div "[PERSON_NAME] - CareOne at [GEOGRAPHIC_DATA]" at bounding box center [483, 308] width 419 height 31
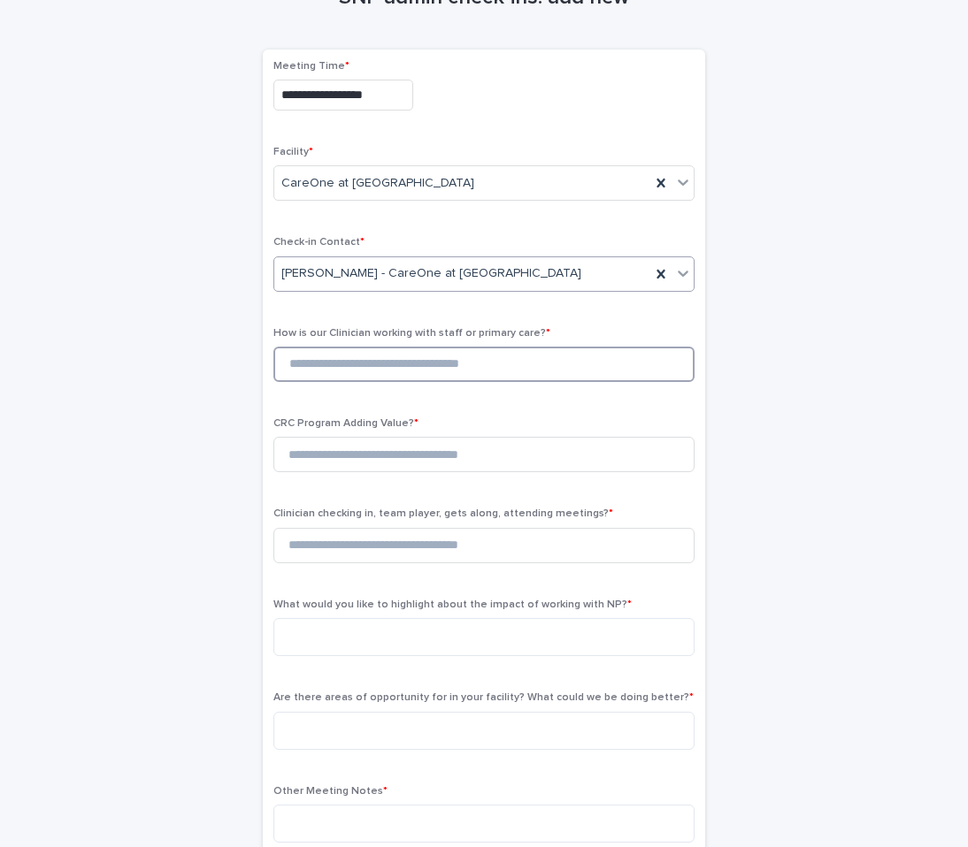
click at [380, 369] on input at bounding box center [483, 364] width 421 height 35
type input "*"
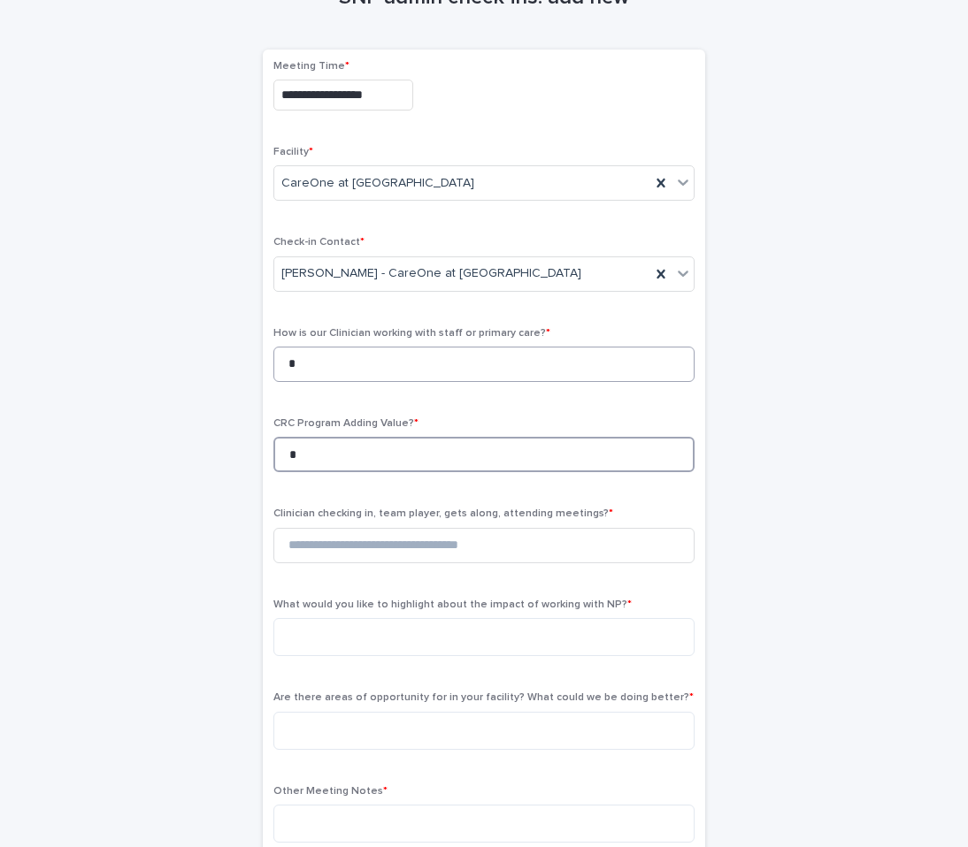
type input "*"
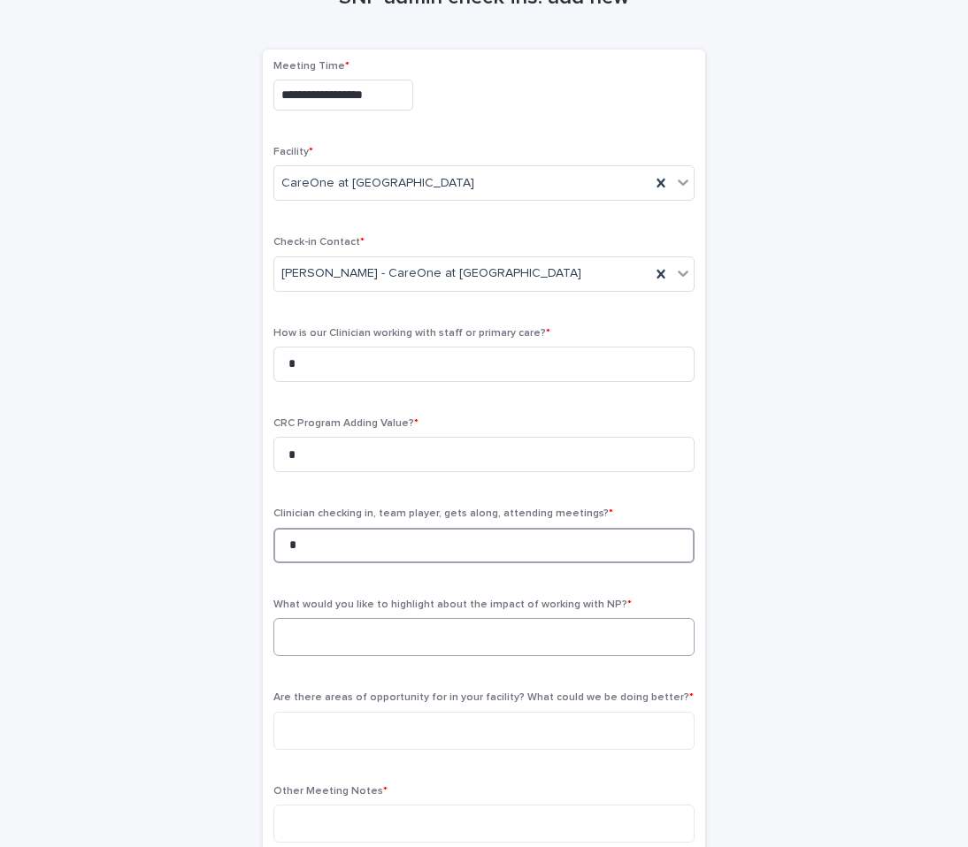
type input "*"
click at [381, 637] on textarea at bounding box center [483, 637] width 421 height 38
paste textarea "**********"
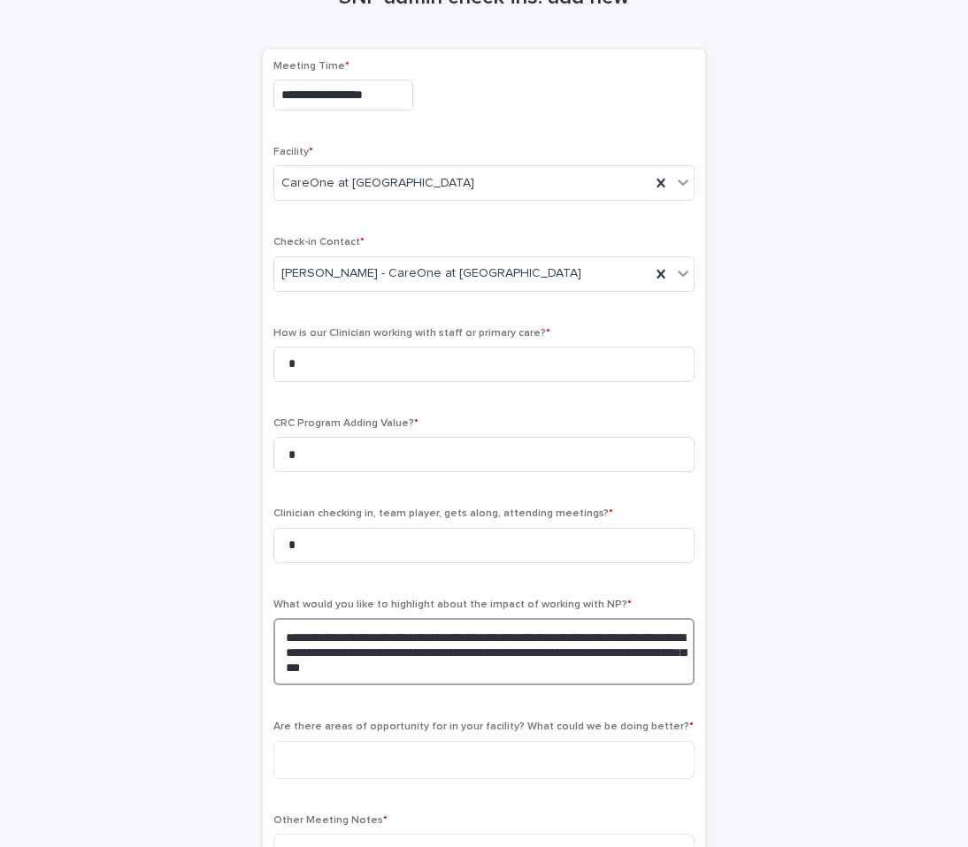
type textarea "**********"
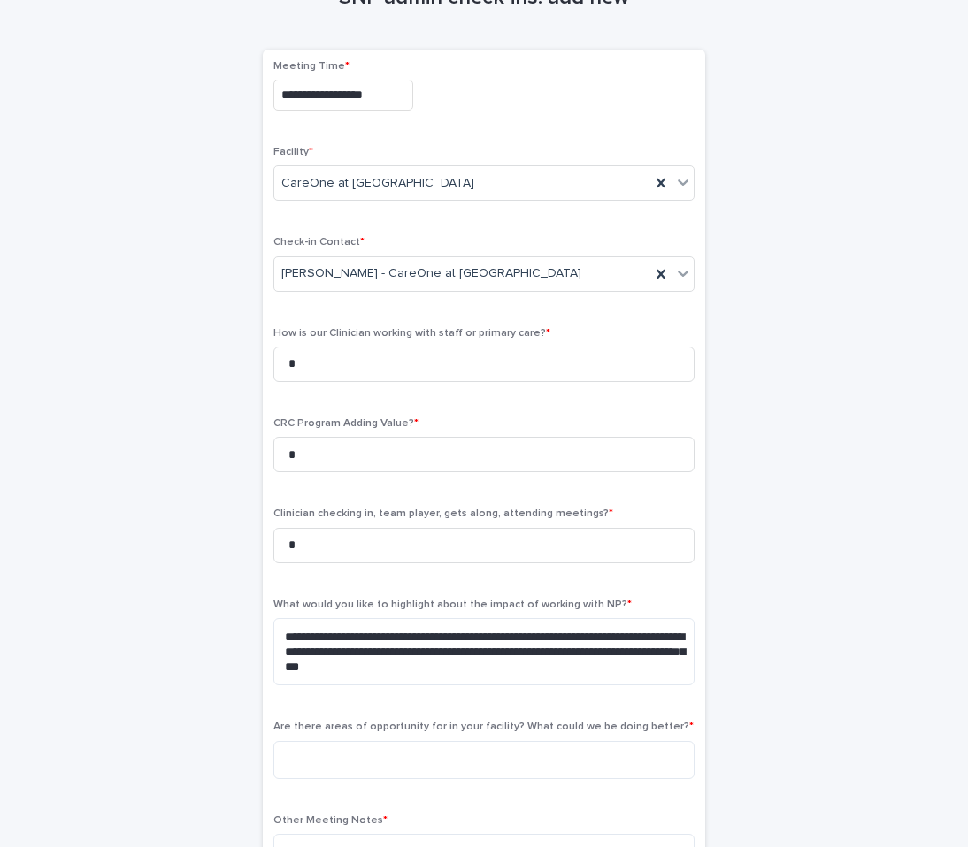
click at [331, 783] on div "Are there areas of opportunity for in your facility? What could we be doing bet…" at bounding box center [483, 757] width 421 height 72
click at [326, 765] on textarea at bounding box center [483, 760] width 421 height 38
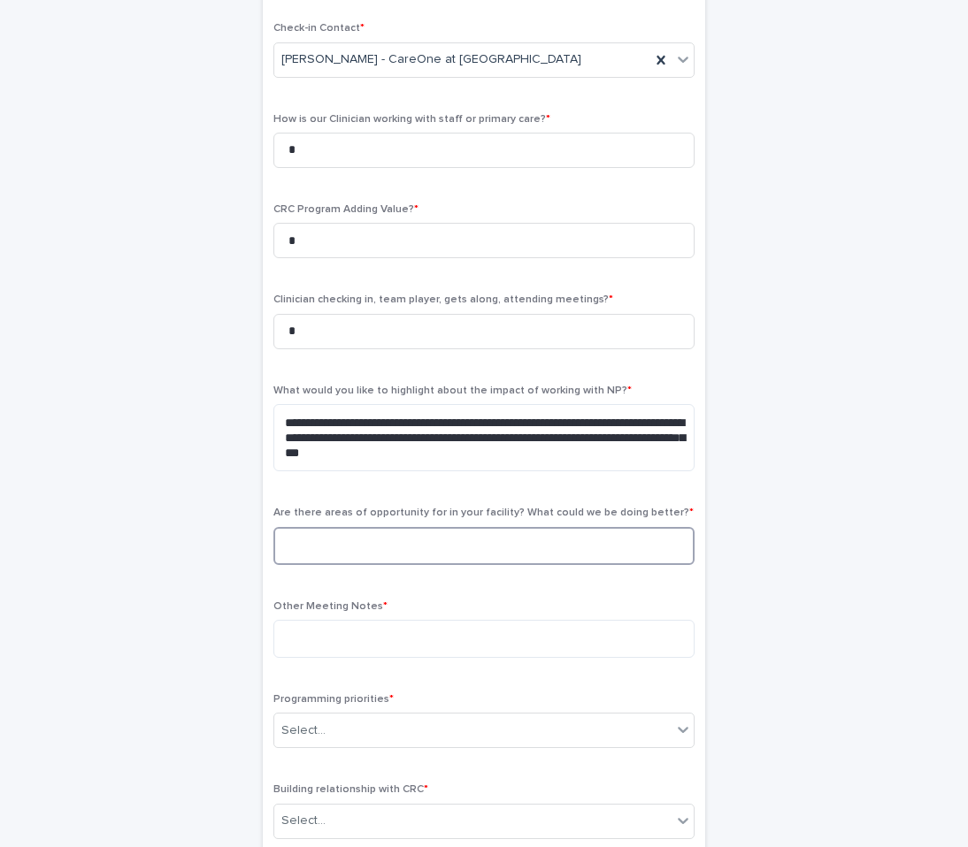
scroll to position [342, 0]
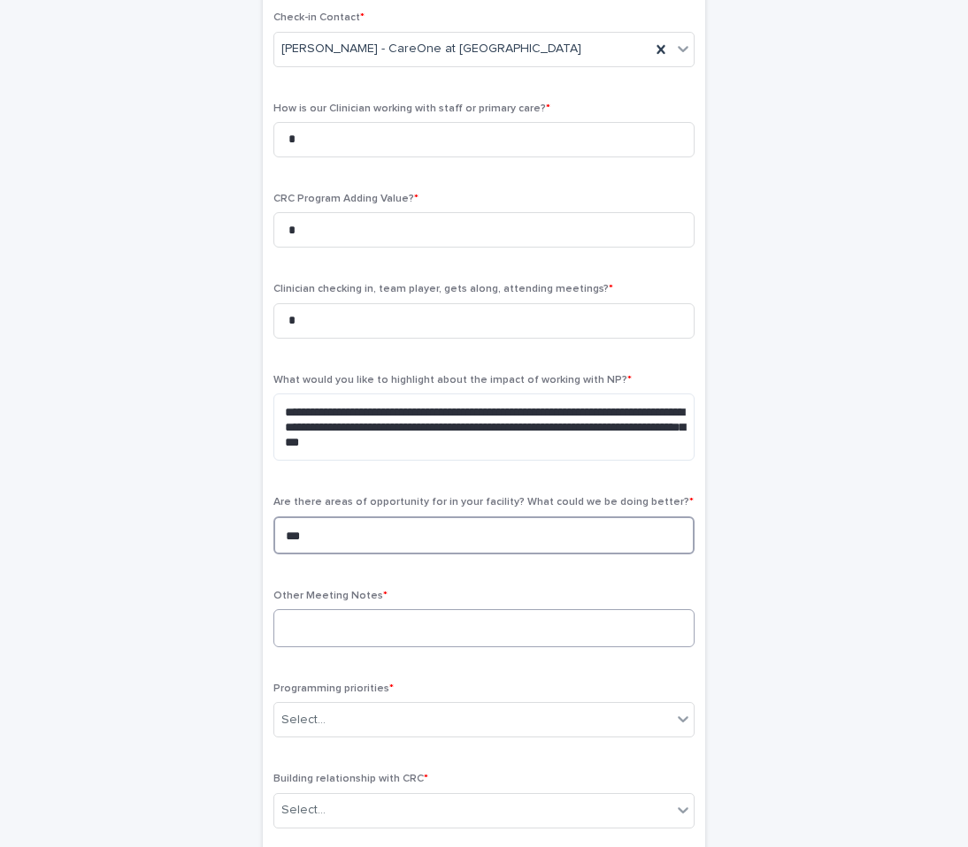
type textarea "***"
click at [389, 631] on textarea at bounding box center [483, 629] width 421 height 38
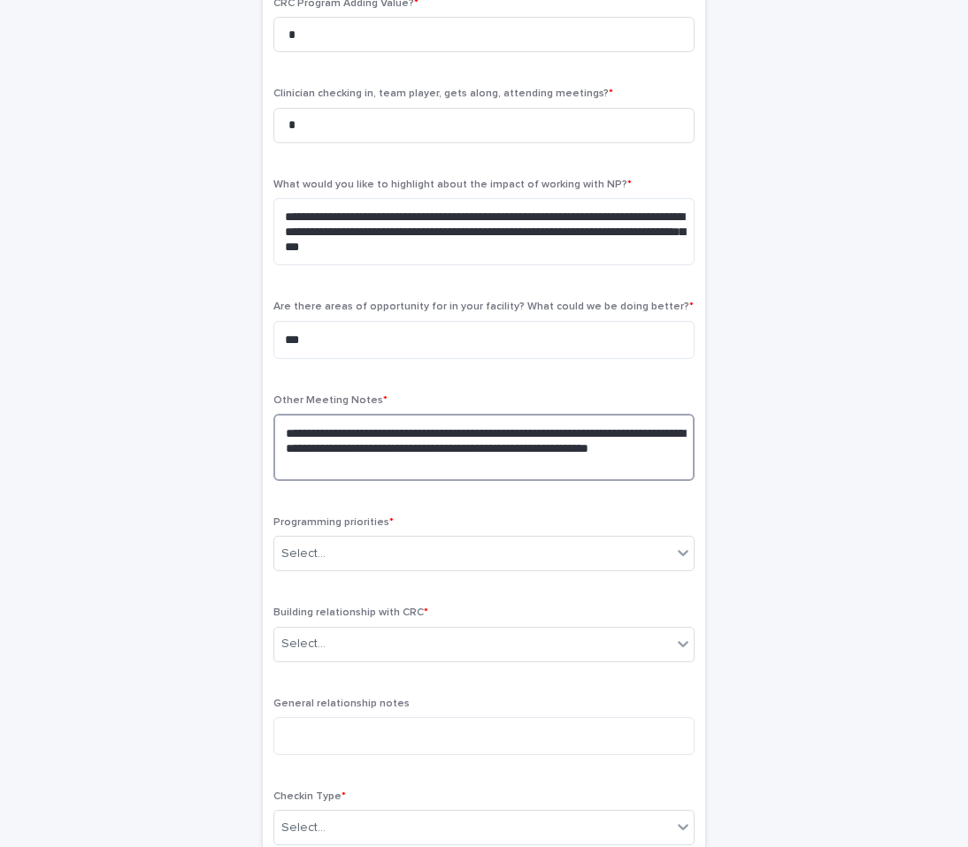
scroll to position [636, 0]
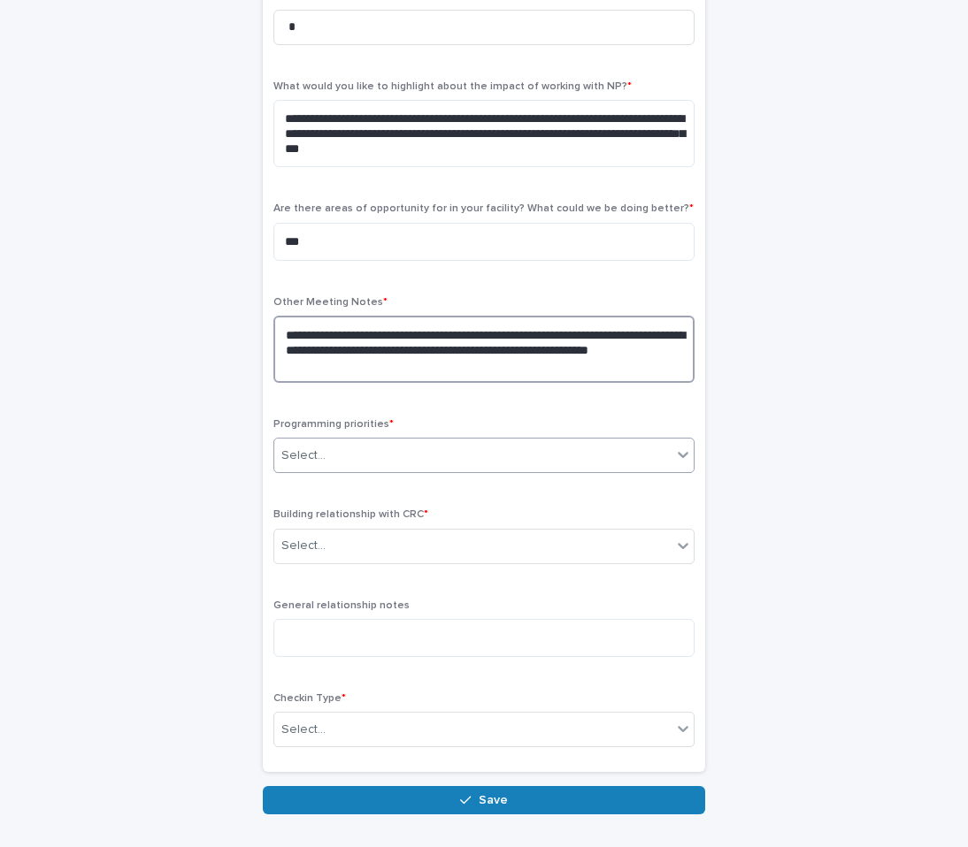
type textarea "**********"
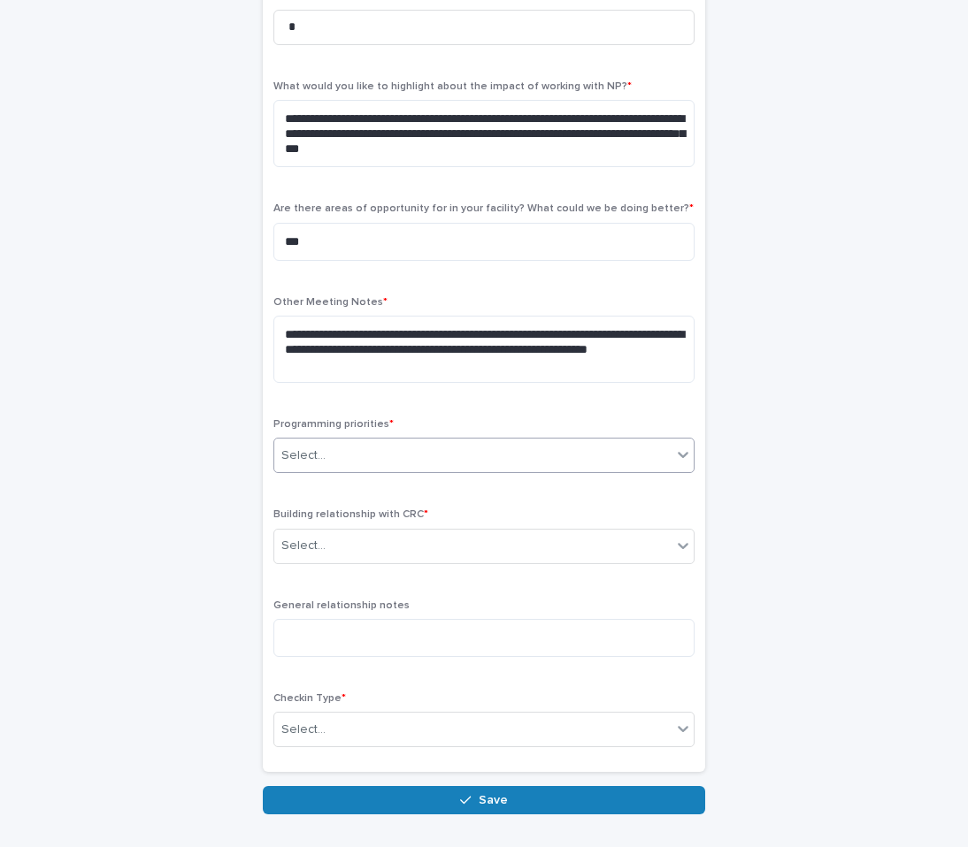
click at [340, 449] on div "Select..." at bounding box center [472, 455] width 397 height 29
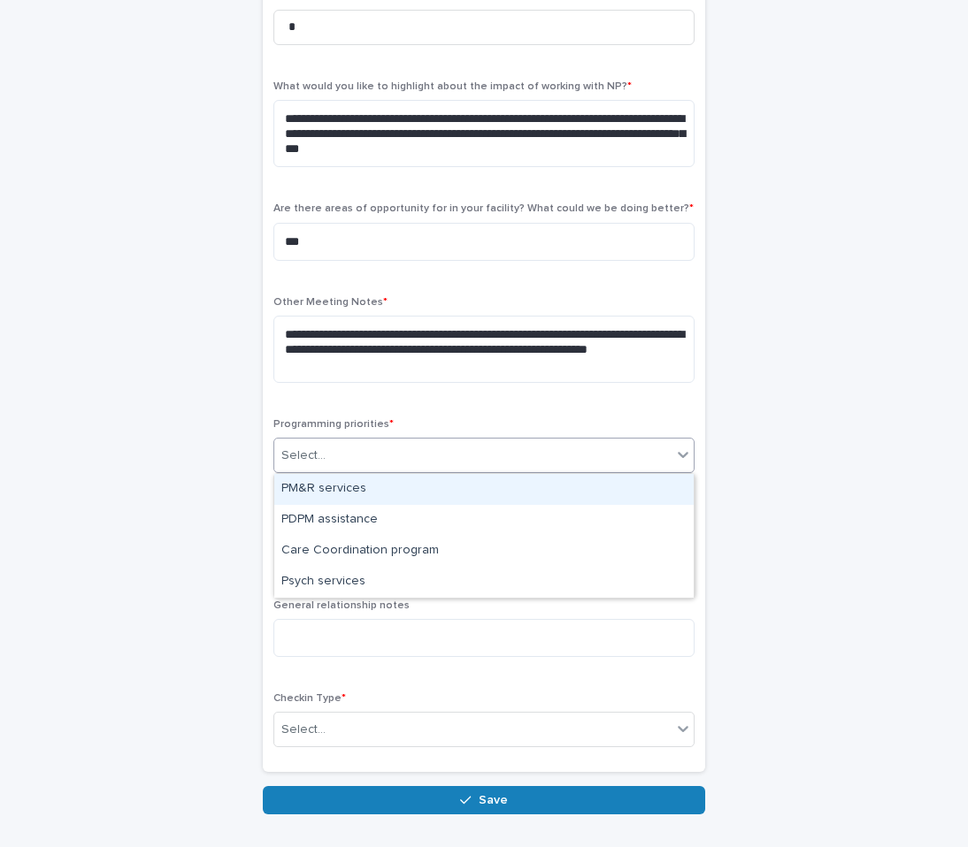
click at [330, 495] on div "PM&R services" at bounding box center [483, 489] width 419 height 31
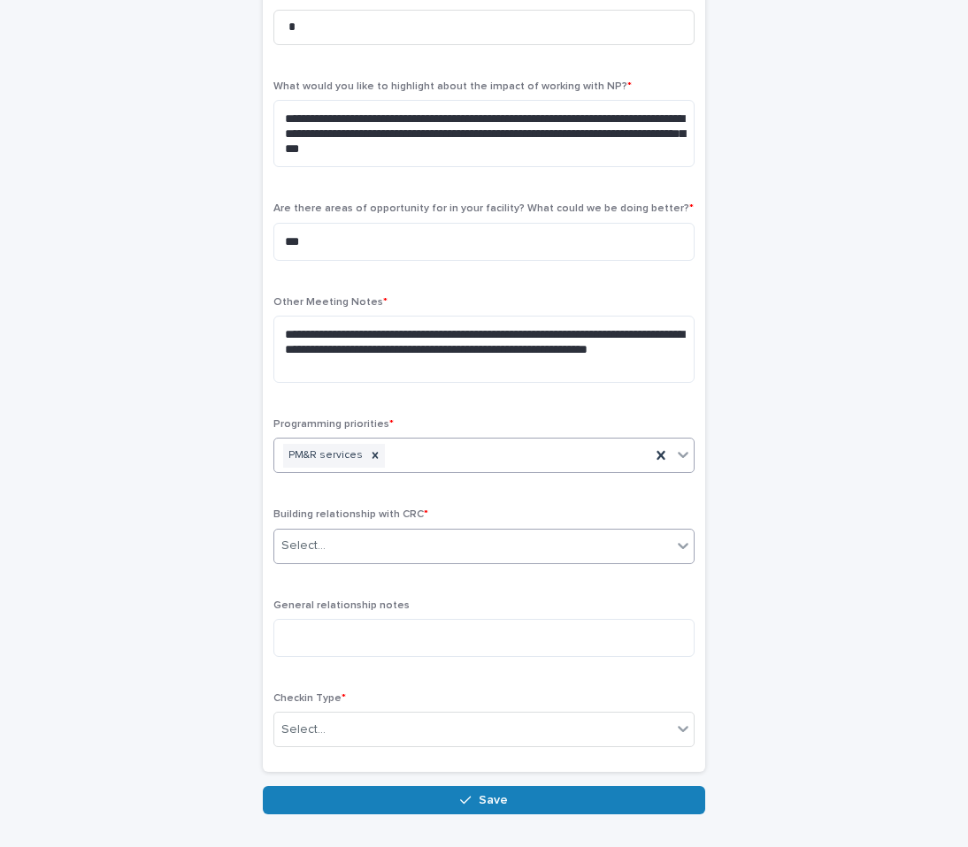
click at [328, 547] on div "Select..." at bounding box center [472, 546] width 397 height 29
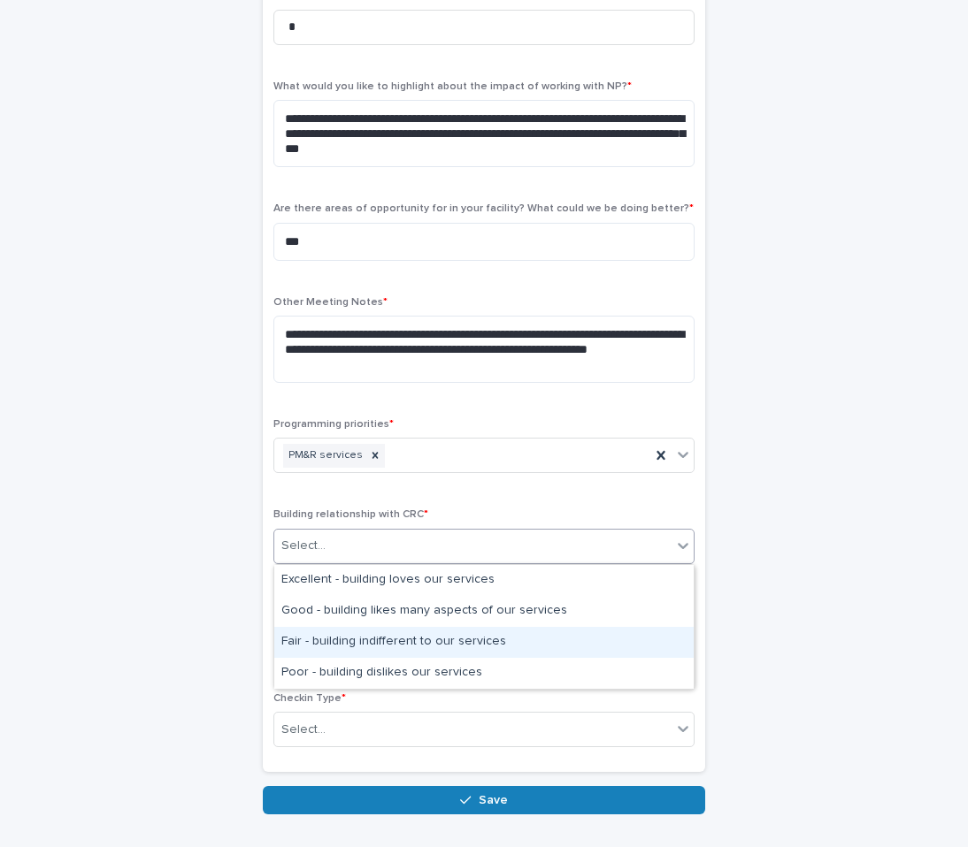
click at [326, 634] on div "Fair - building indifferent to our services" at bounding box center [483, 642] width 419 height 31
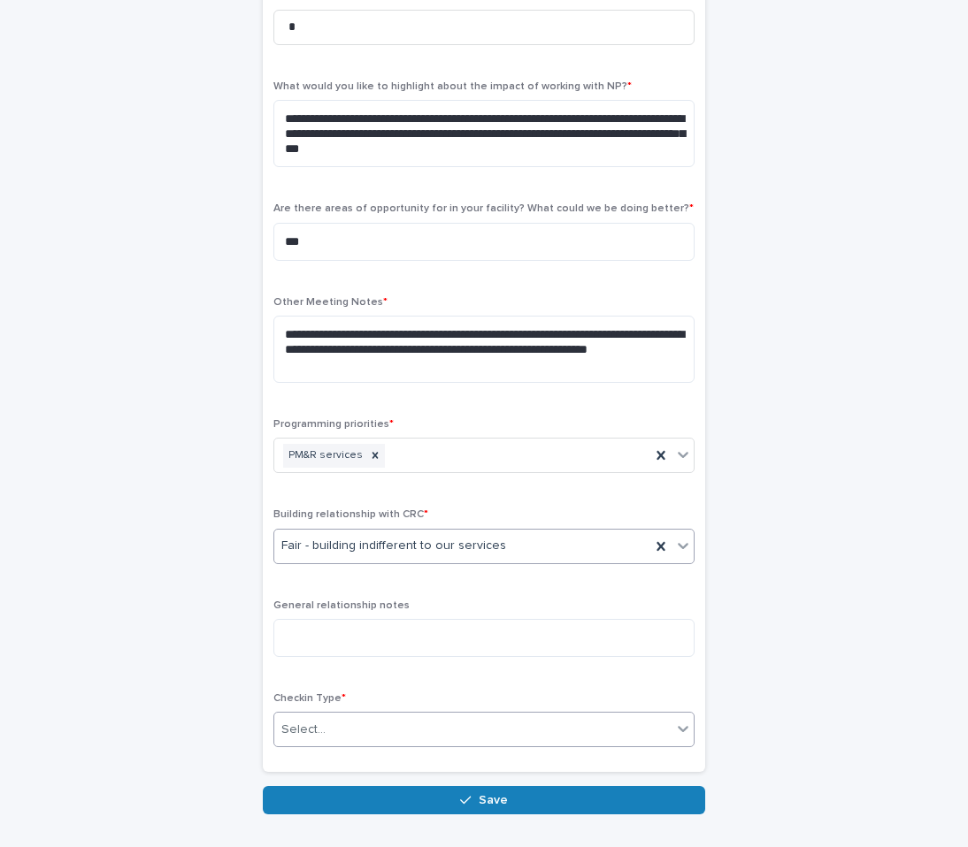
click at [327, 725] on input "text" at bounding box center [328, 730] width 2 height 15
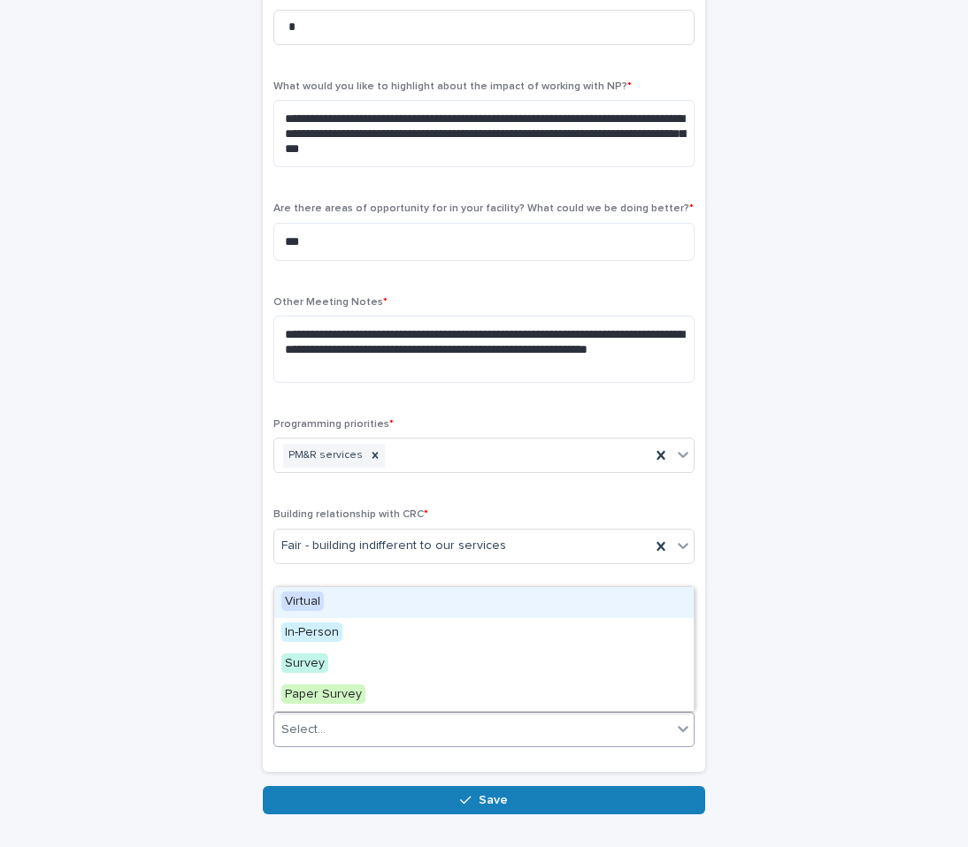
click at [332, 602] on div "Virtual" at bounding box center [483, 602] width 419 height 31
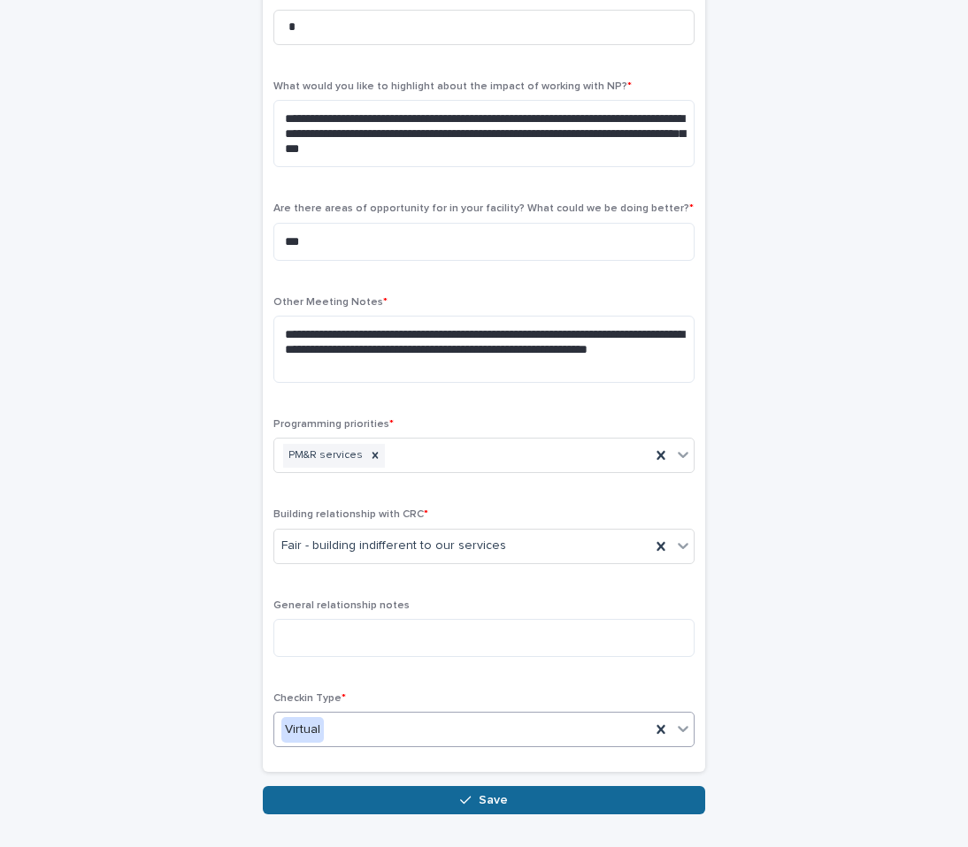
click at [342, 814] on button "Save" at bounding box center [484, 800] width 442 height 28
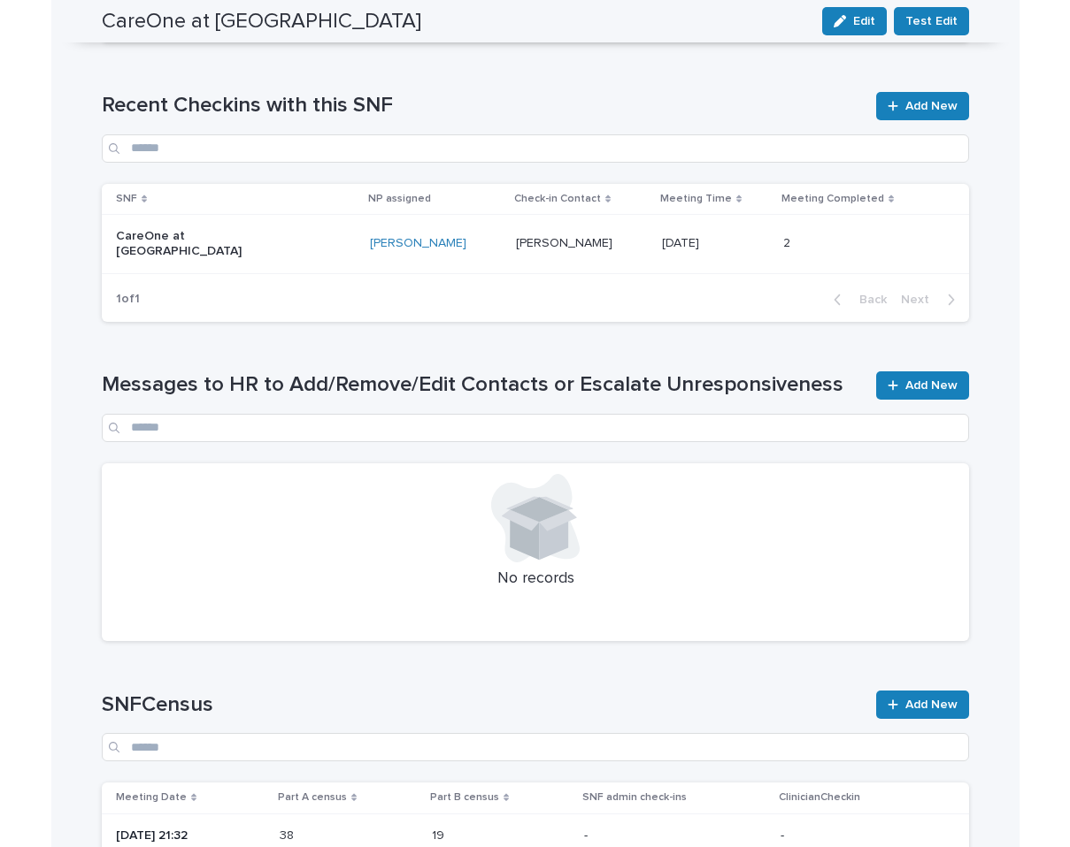
scroll to position [1123, 0]
